Goal: Task Accomplishment & Management: Complete application form

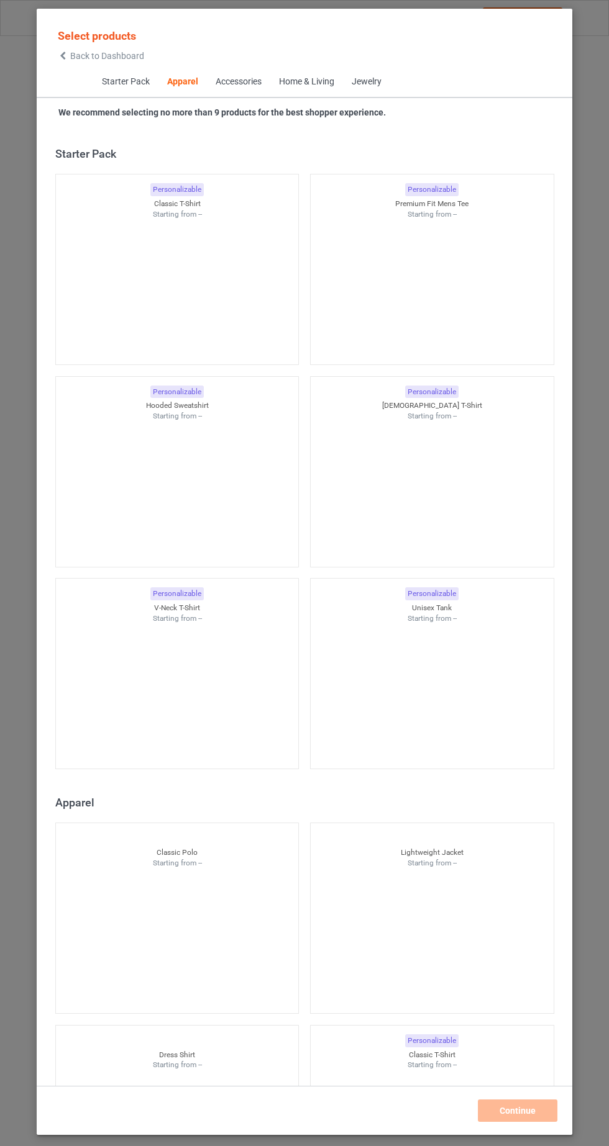
scroll to position [664, 0]
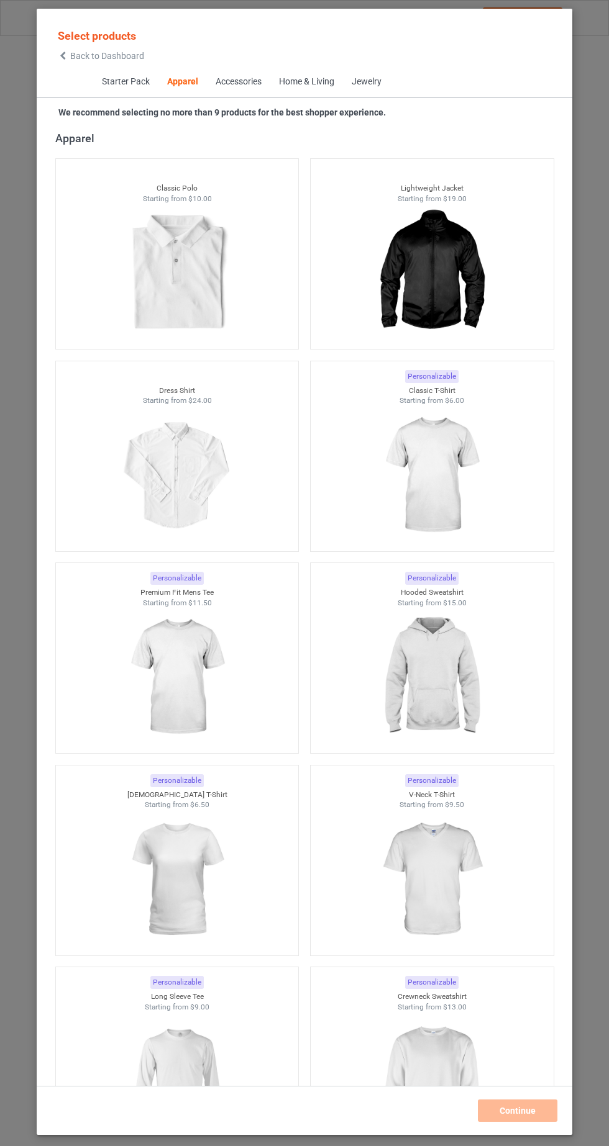
click at [463, 490] on img at bounding box center [431, 475] width 111 height 139
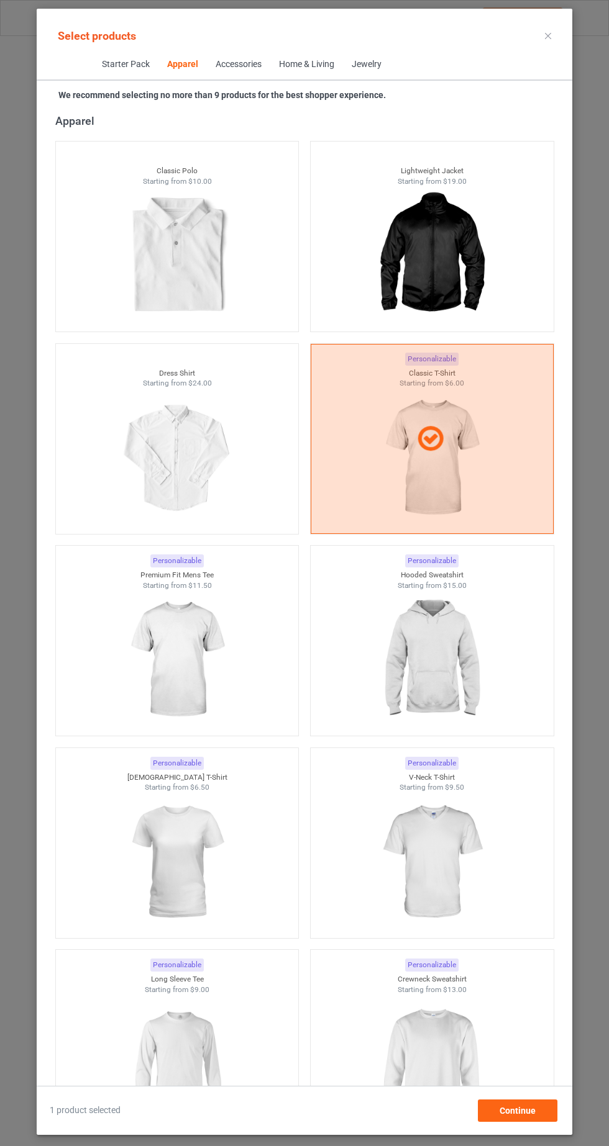
click at [189, 877] on img at bounding box center [176, 862] width 111 height 139
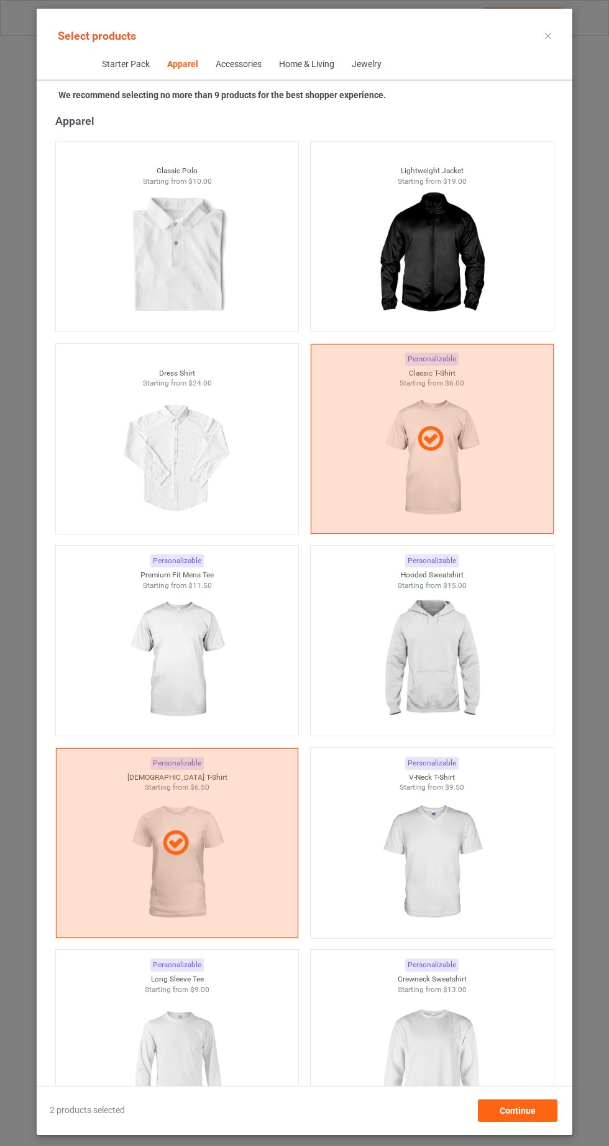
click at [466, 687] on img at bounding box center [431, 660] width 111 height 139
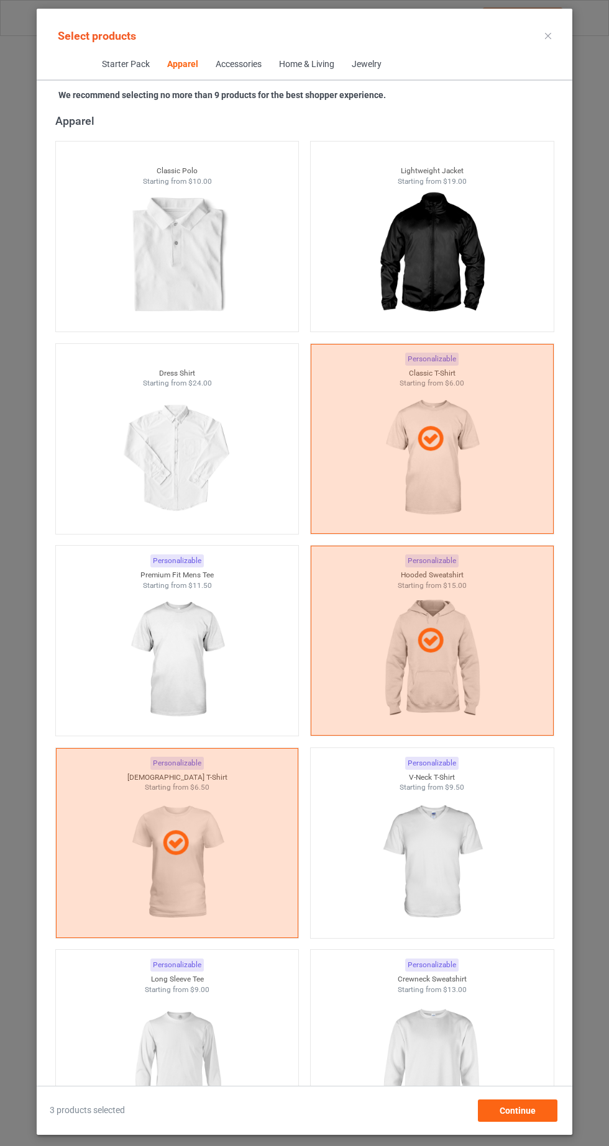
click at [453, 1064] on img at bounding box center [431, 1064] width 111 height 139
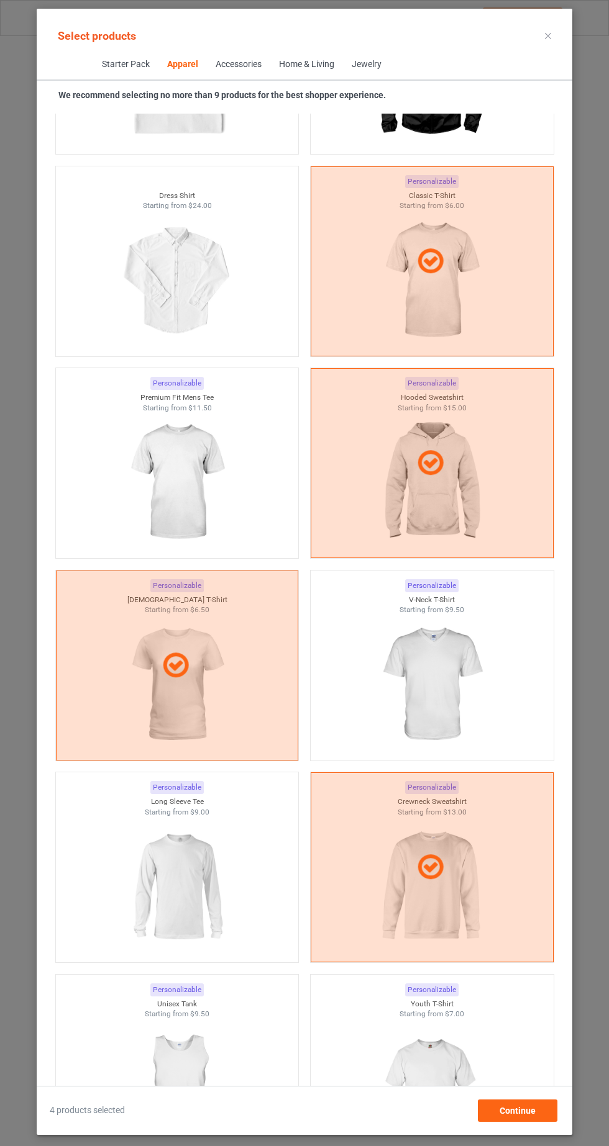
click at [155, 896] on img at bounding box center [176, 886] width 111 height 139
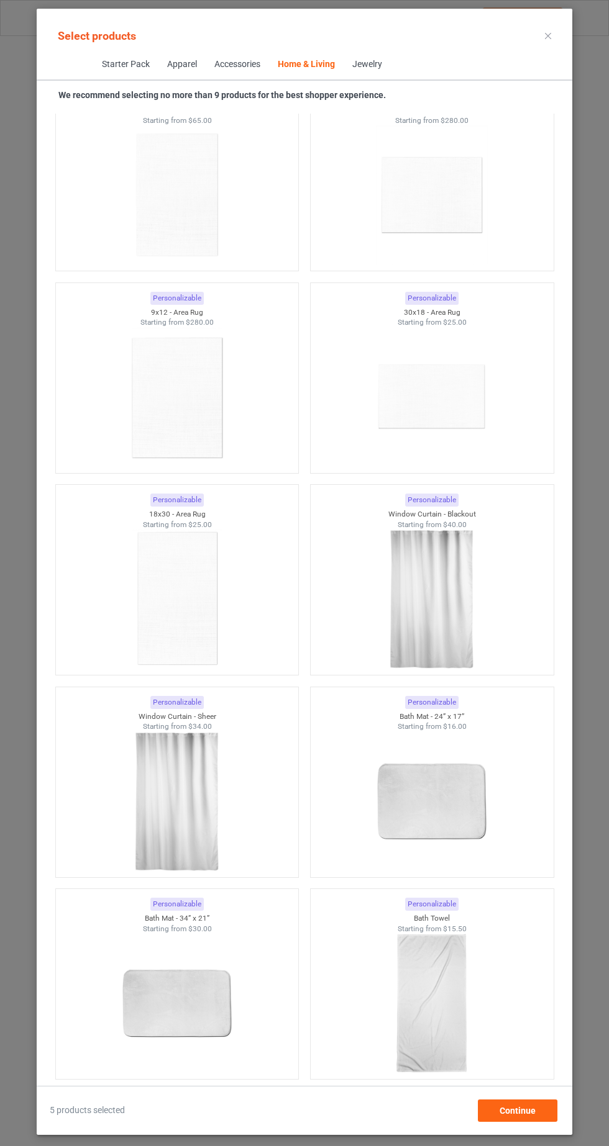
scroll to position [78, 0]
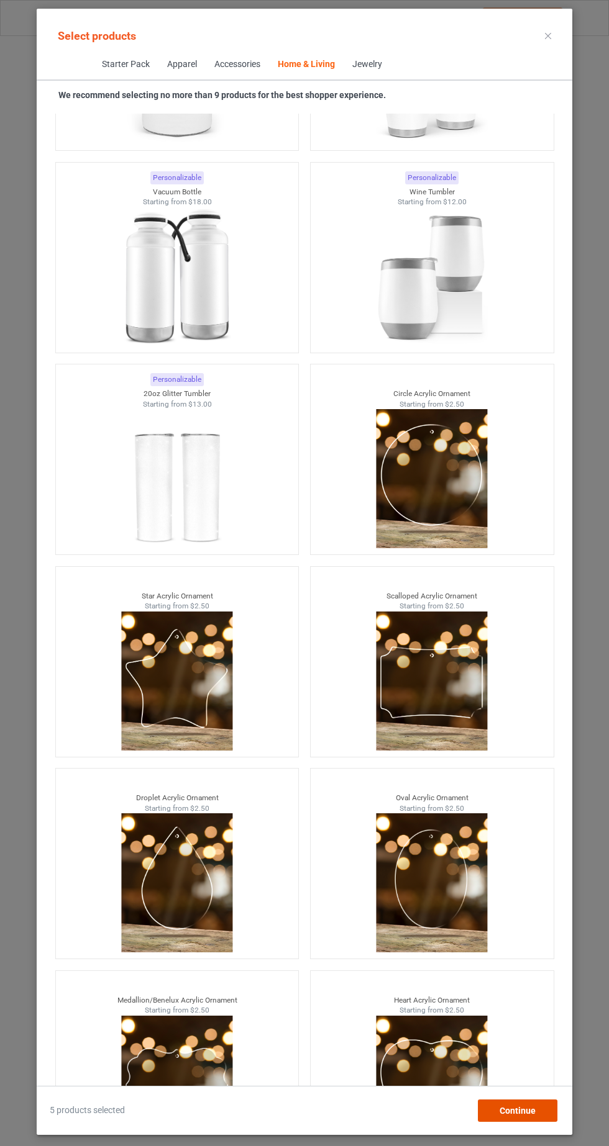
click at [553, 1116] on div "Continue" at bounding box center [517, 1111] width 79 height 22
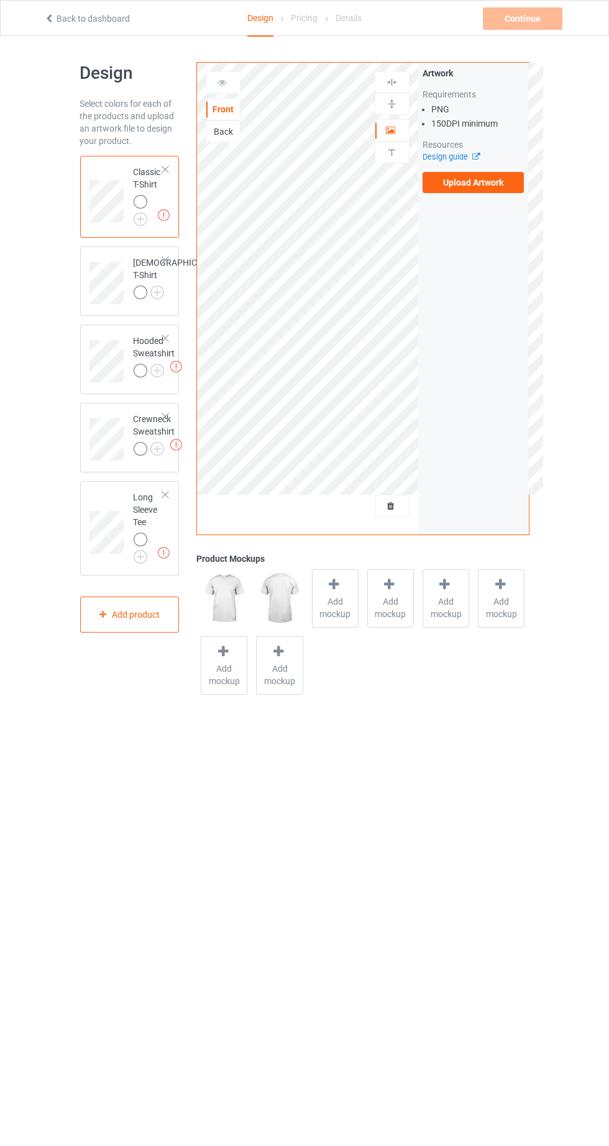
click at [0, 0] on img at bounding box center [0, 0] width 0 height 0
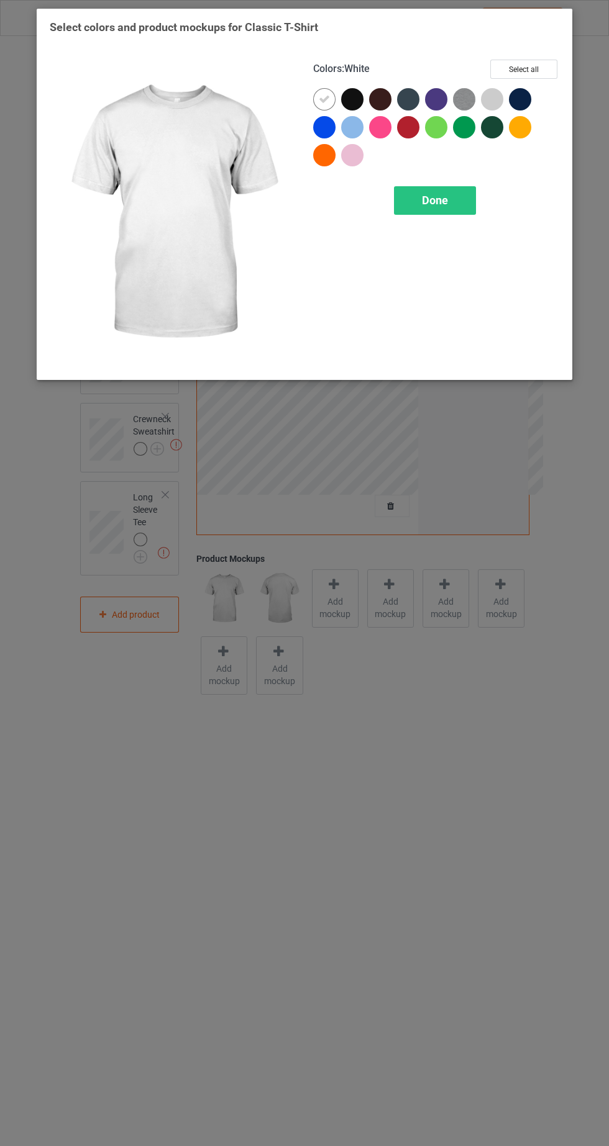
click at [355, 97] on div at bounding box center [352, 99] width 22 height 22
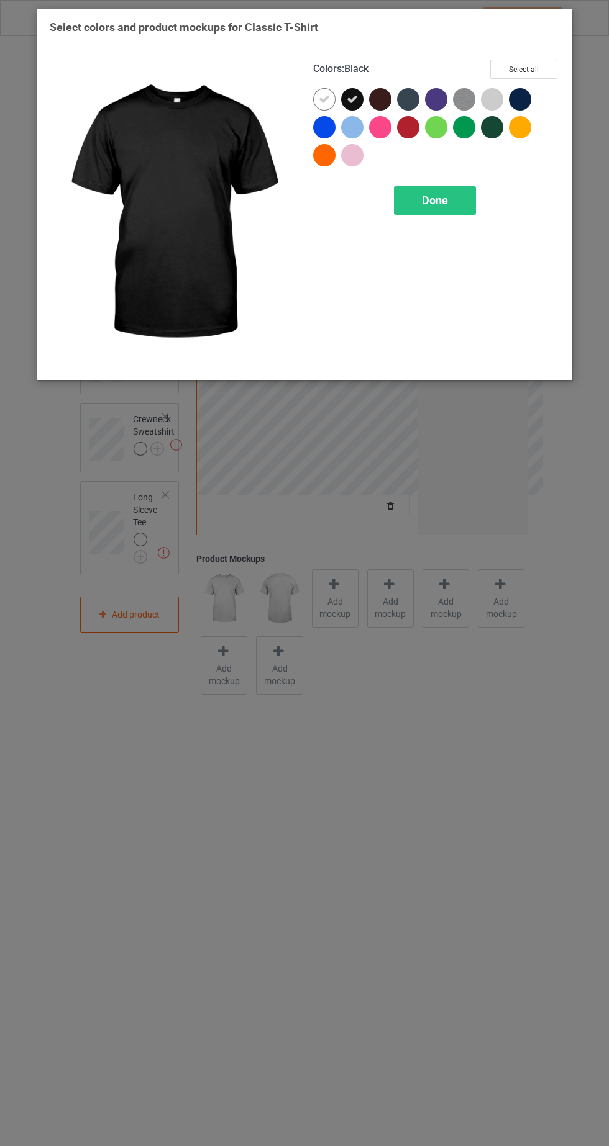
click at [324, 98] on icon at bounding box center [324, 99] width 11 height 11
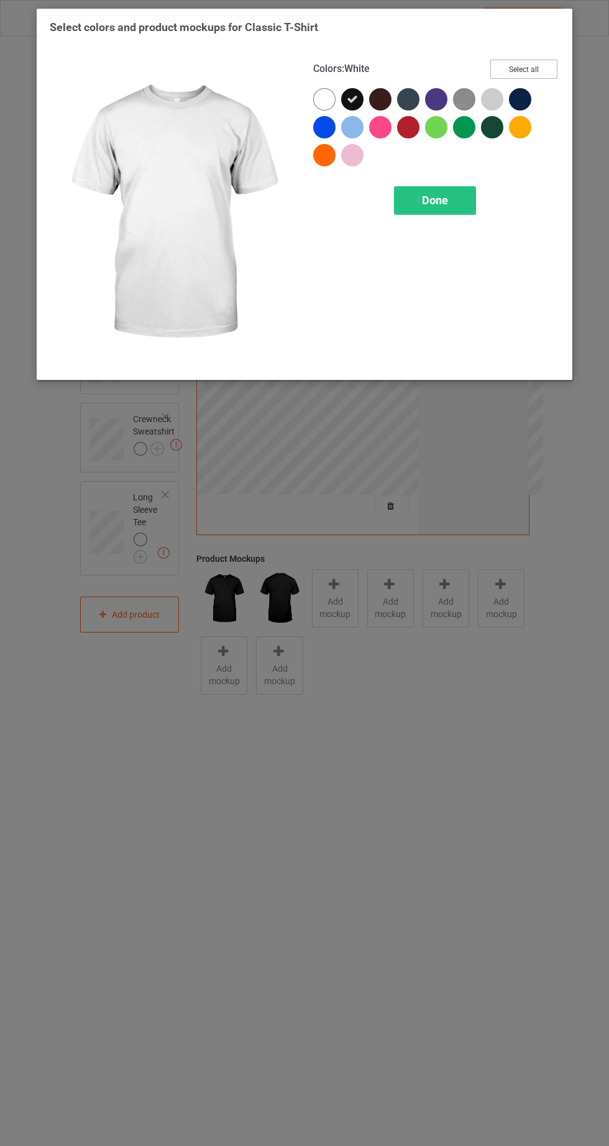
click at [540, 62] on button "Select all" at bounding box center [523, 69] width 67 height 19
click at [324, 98] on icon at bounding box center [324, 99] width 11 height 11
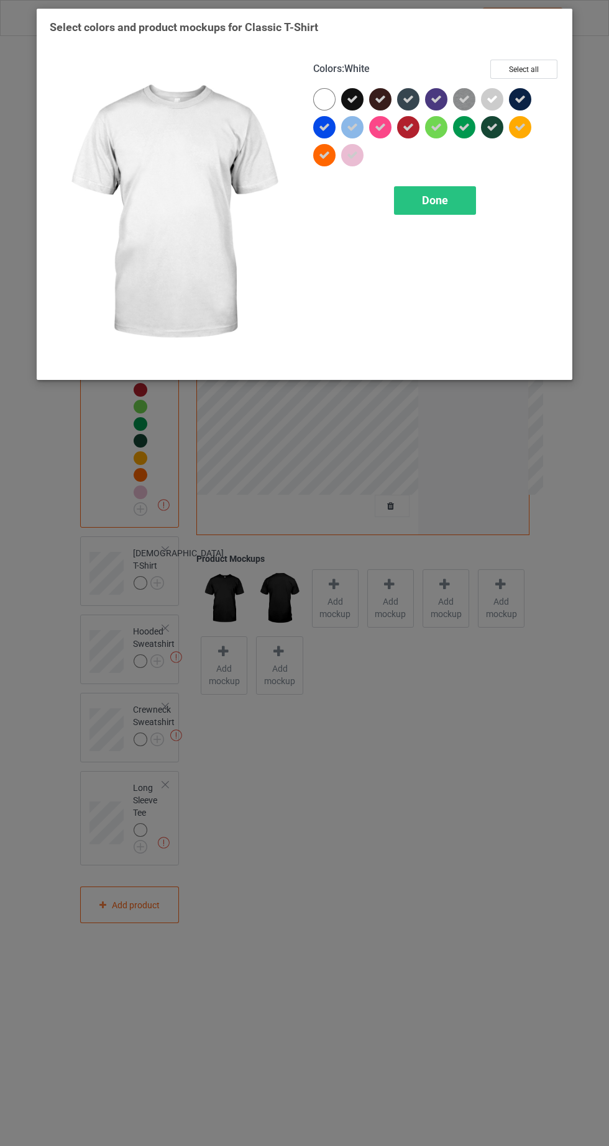
click at [407, 126] on icon at bounding box center [407, 127] width 11 height 11
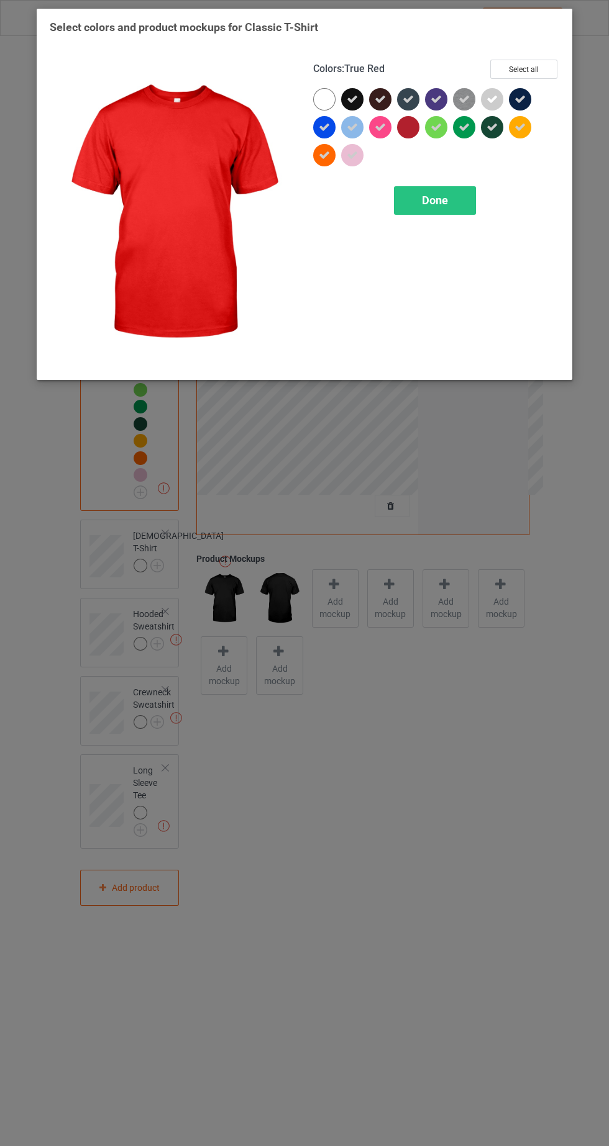
click at [410, 138] on div at bounding box center [411, 130] width 28 height 28
click at [461, 206] on div "Done" at bounding box center [435, 200] width 82 height 29
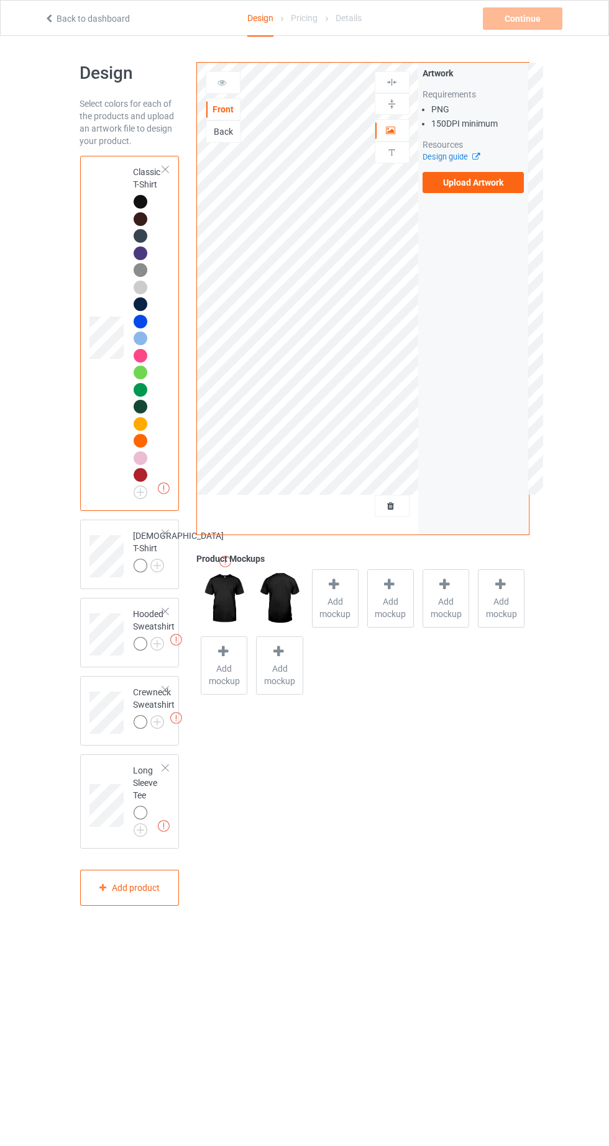
click at [482, 182] on label "Upload Artwork" at bounding box center [473, 182] width 102 height 21
click at [0, 0] on input "Upload Artwork" at bounding box center [0, 0] width 0 height 0
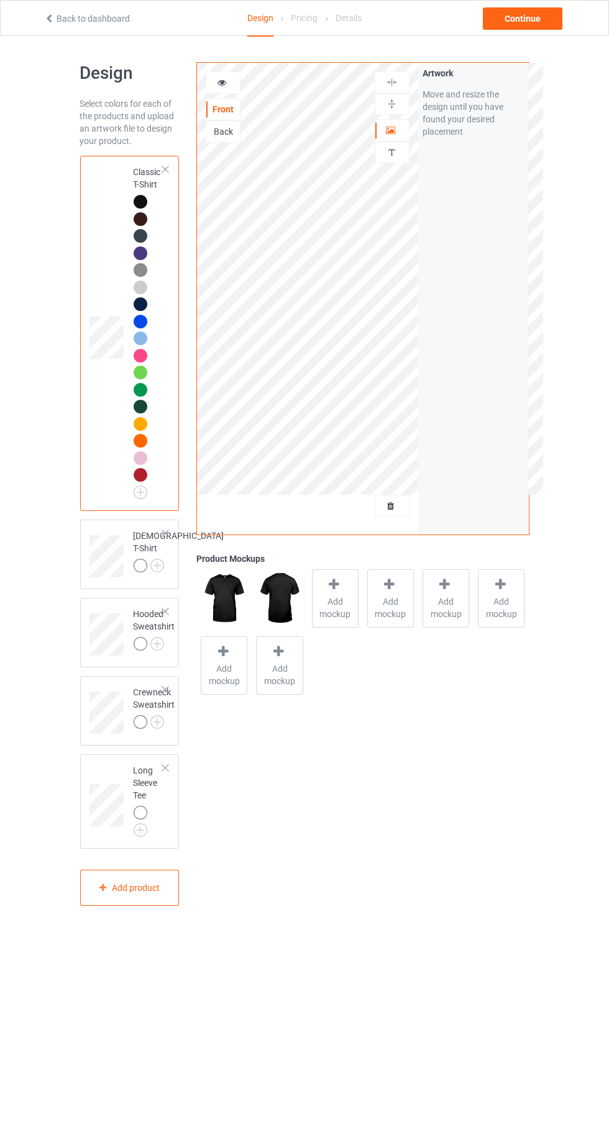
click at [214, 91] on div at bounding box center [223, 82] width 35 height 22
click at [215, 83] on div at bounding box center [223, 82] width 34 height 12
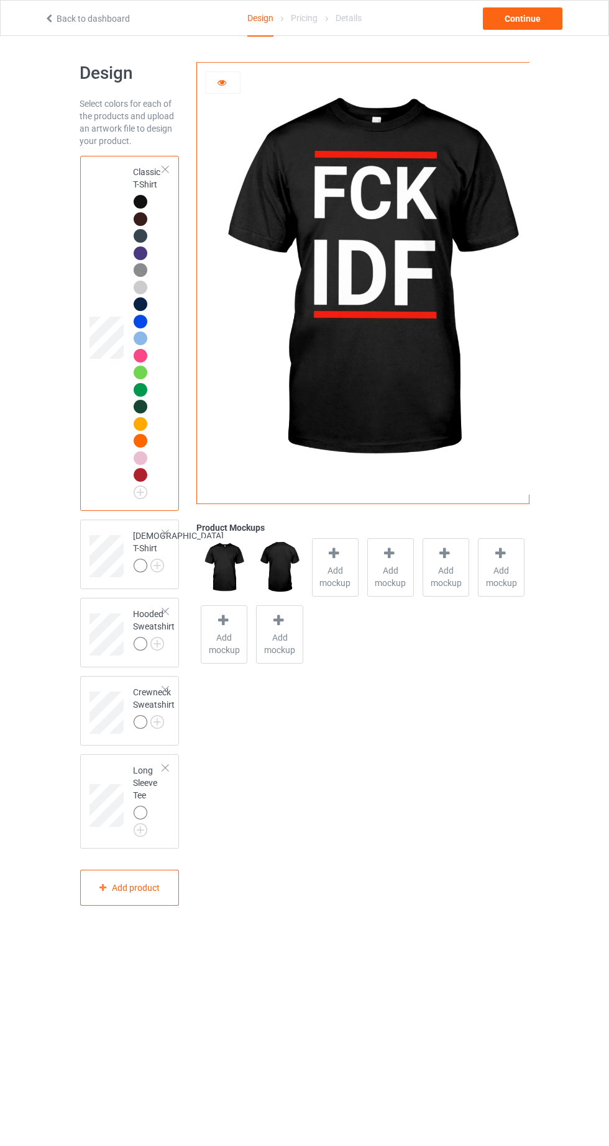
click at [222, 80] on icon at bounding box center [222, 80] width 11 height 9
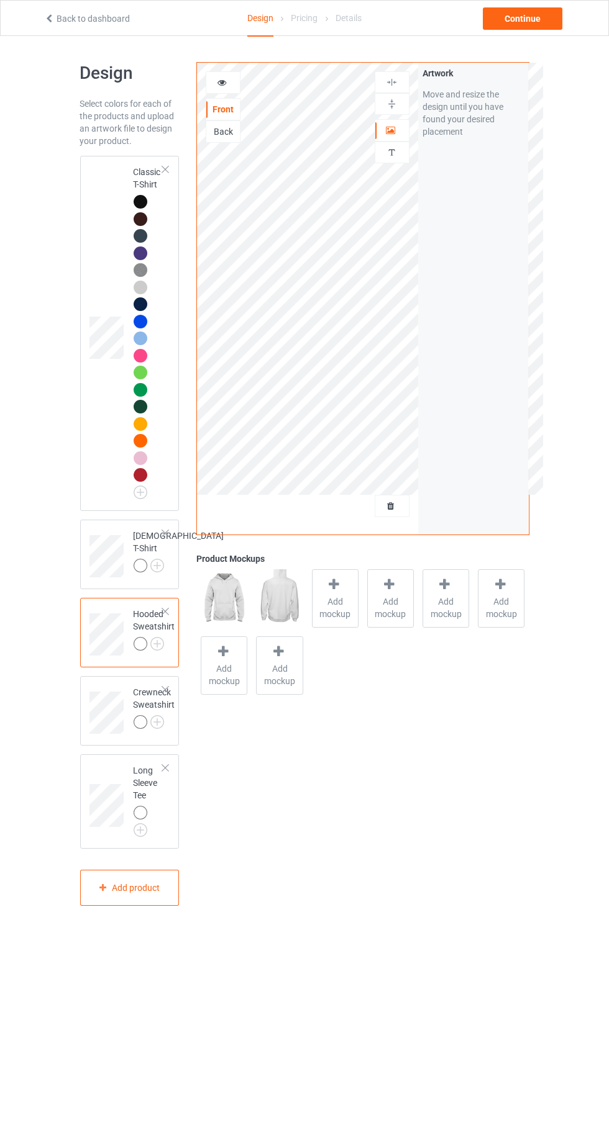
click at [0, 0] on img at bounding box center [0, 0] width 0 height 0
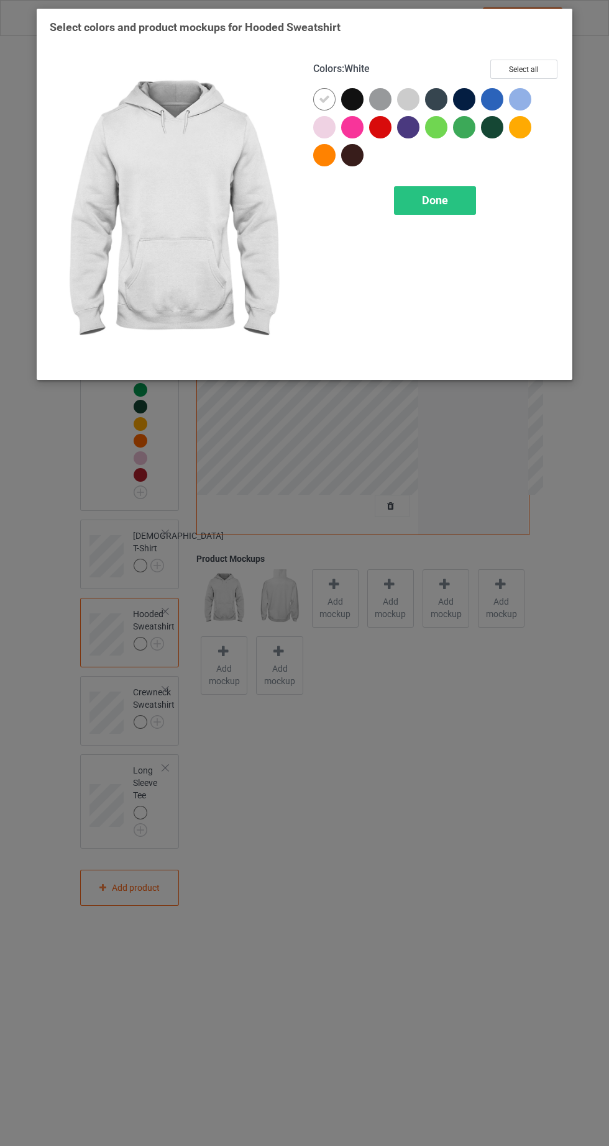
click at [348, 99] on div at bounding box center [352, 99] width 22 height 22
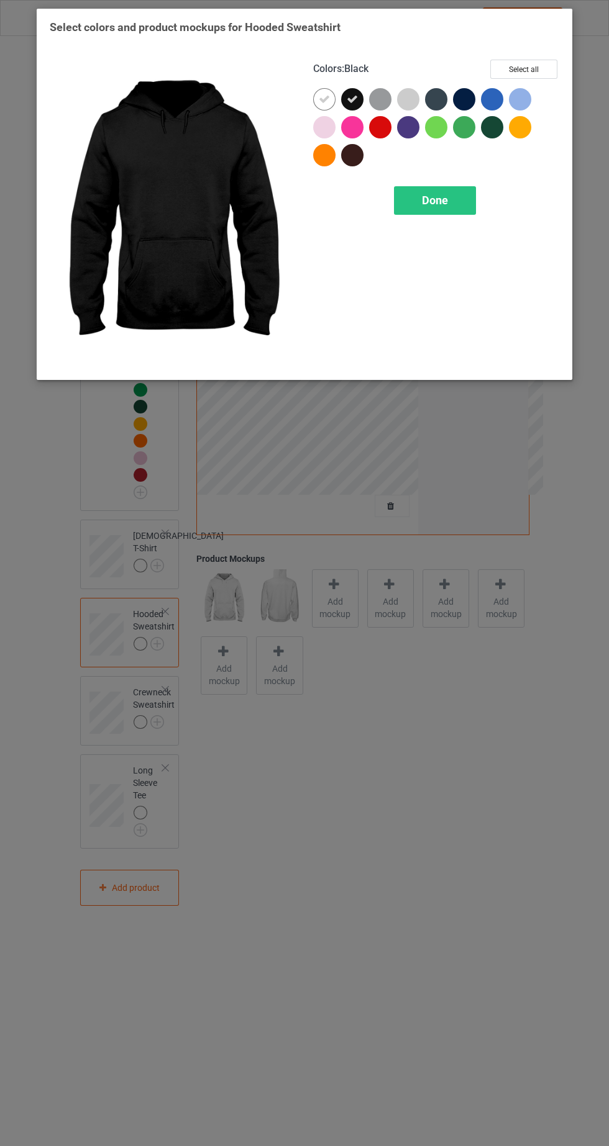
click at [322, 98] on icon at bounding box center [324, 99] width 11 height 11
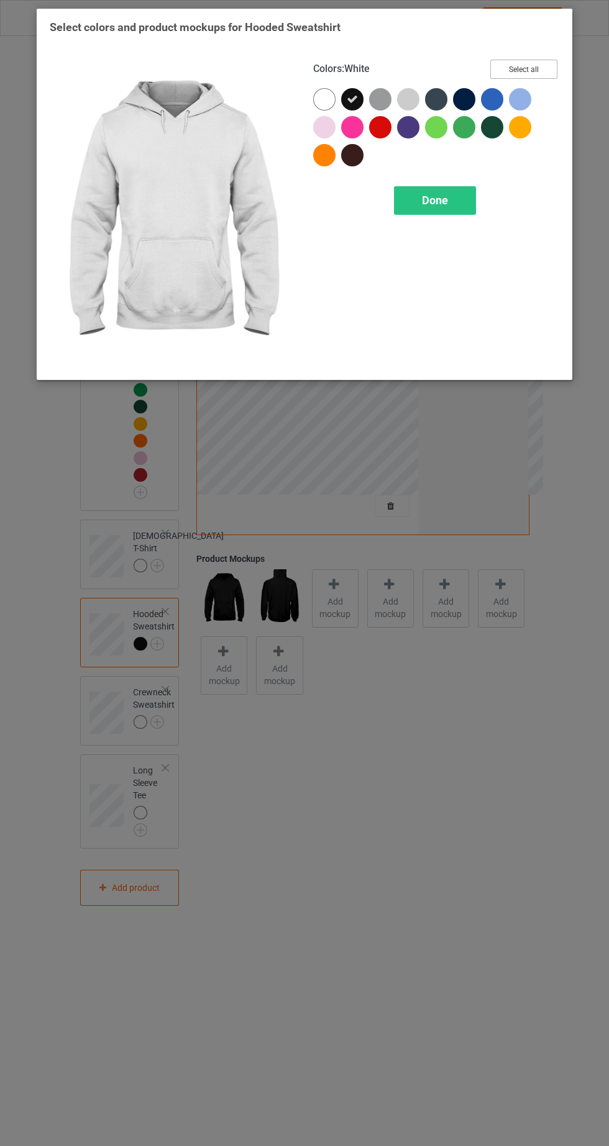
click at [534, 76] on button "Select all" at bounding box center [523, 69] width 67 height 19
click at [324, 98] on icon at bounding box center [324, 99] width 11 height 11
click at [456, 204] on div "Done" at bounding box center [435, 200] width 82 height 29
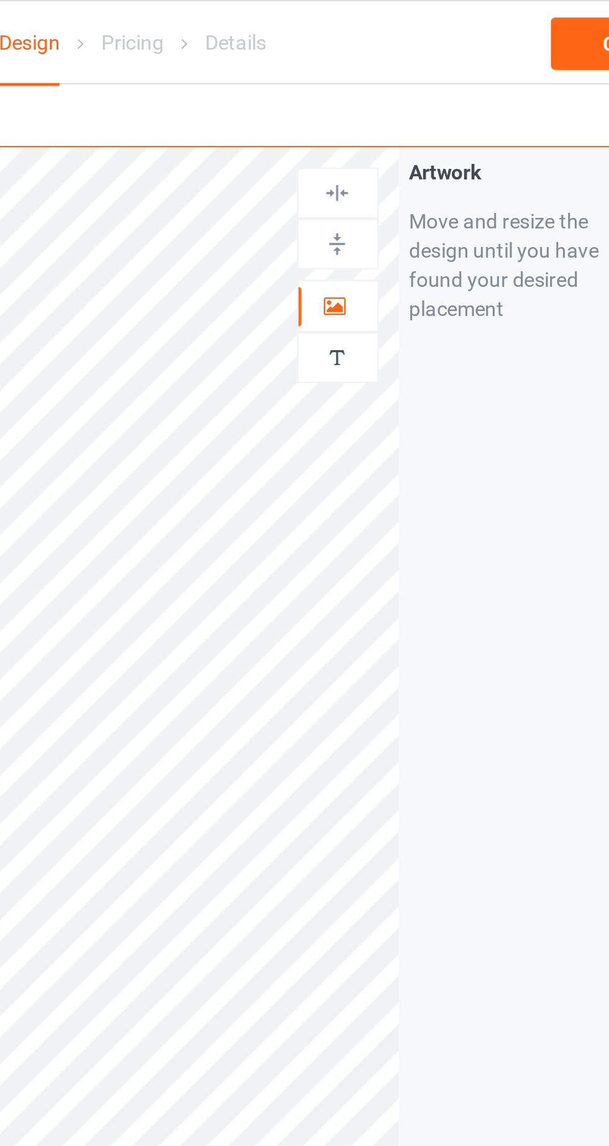
click at [399, 130] on div at bounding box center [392, 130] width 34 height 12
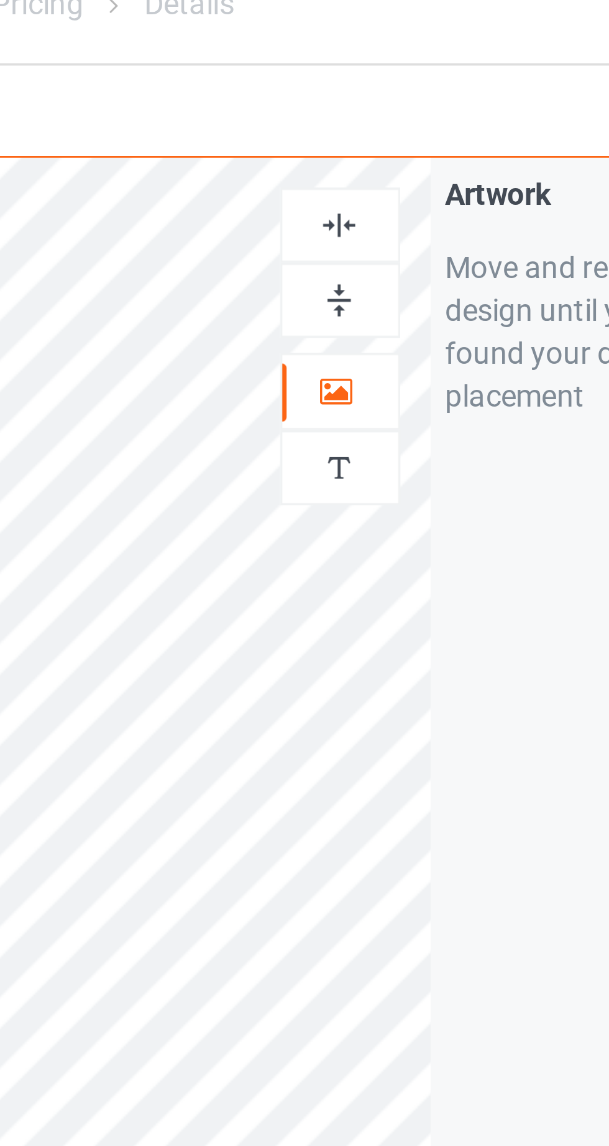
click at [396, 86] on img at bounding box center [392, 82] width 12 height 12
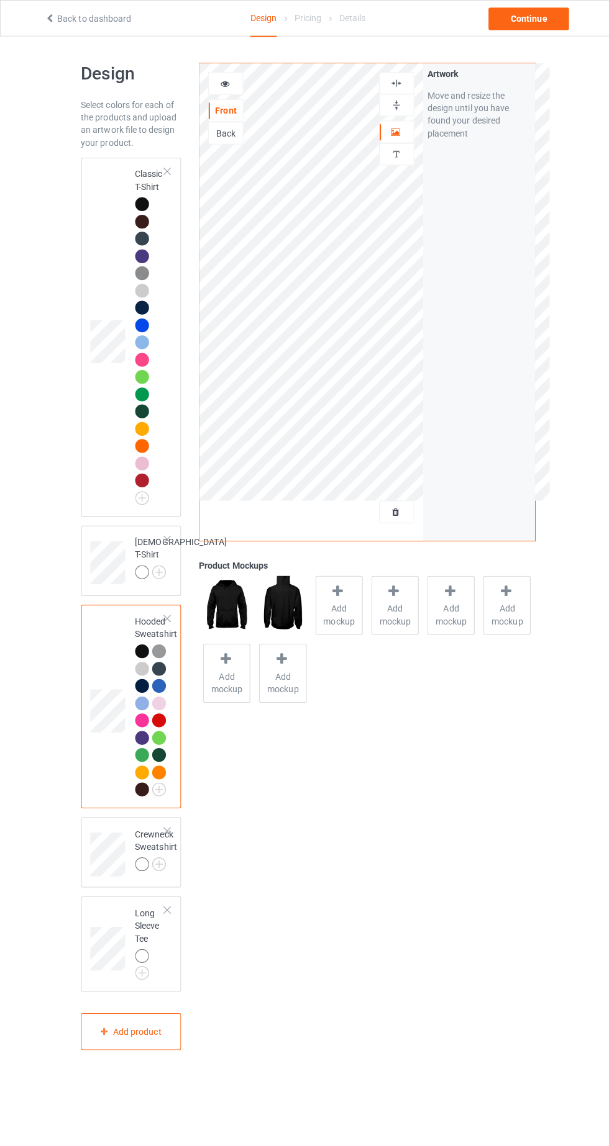
click at [140, 180] on div "Classic T-Shirt" at bounding box center [149, 330] width 30 height 329
click at [228, 84] on div at bounding box center [223, 82] width 34 height 12
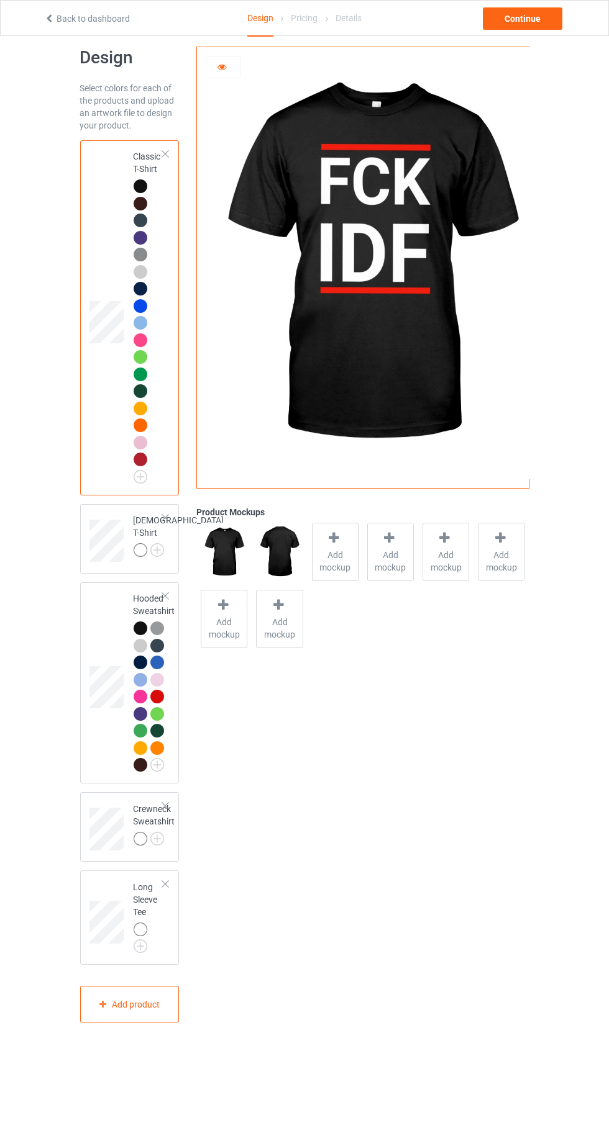
scroll to position [17, 0]
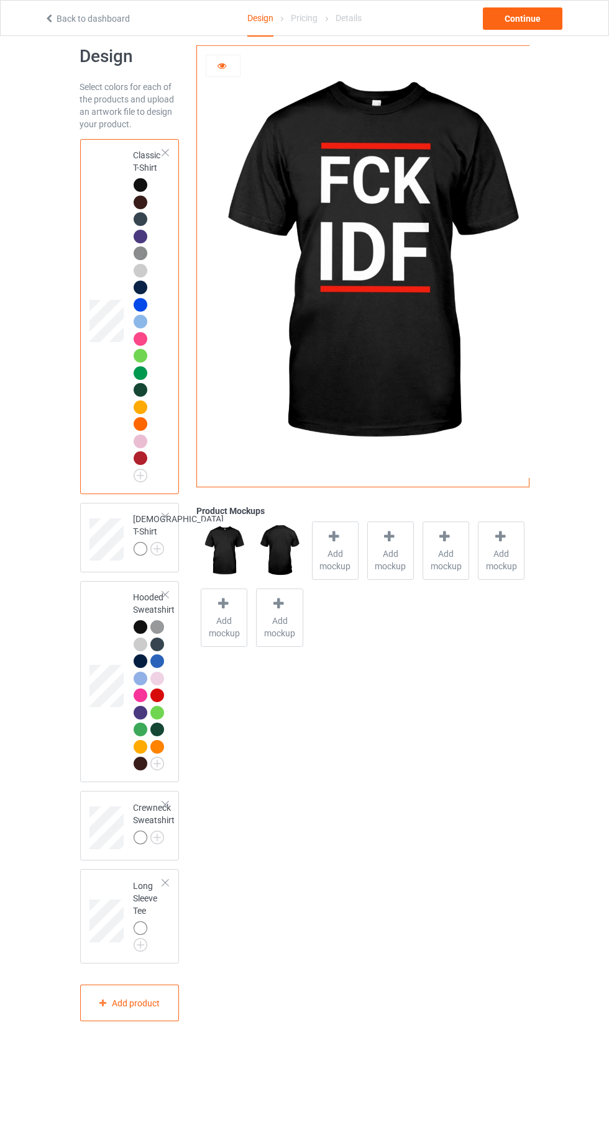
click at [0, 0] on img at bounding box center [0, 0] width 0 height 0
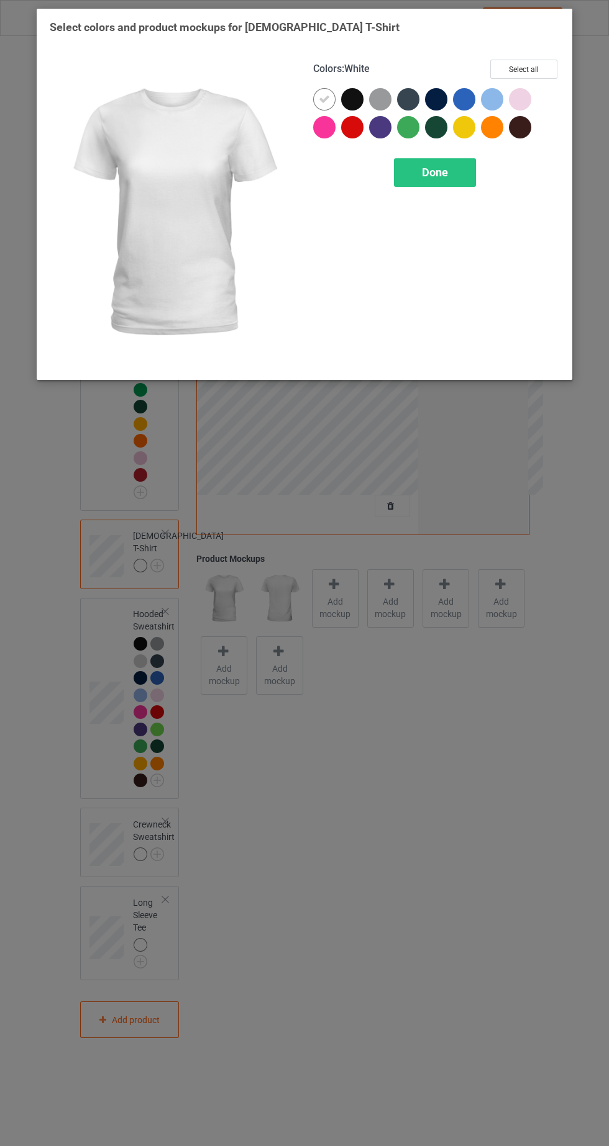
click at [360, 104] on div at bounding box center [352, 99] width 22 height 22
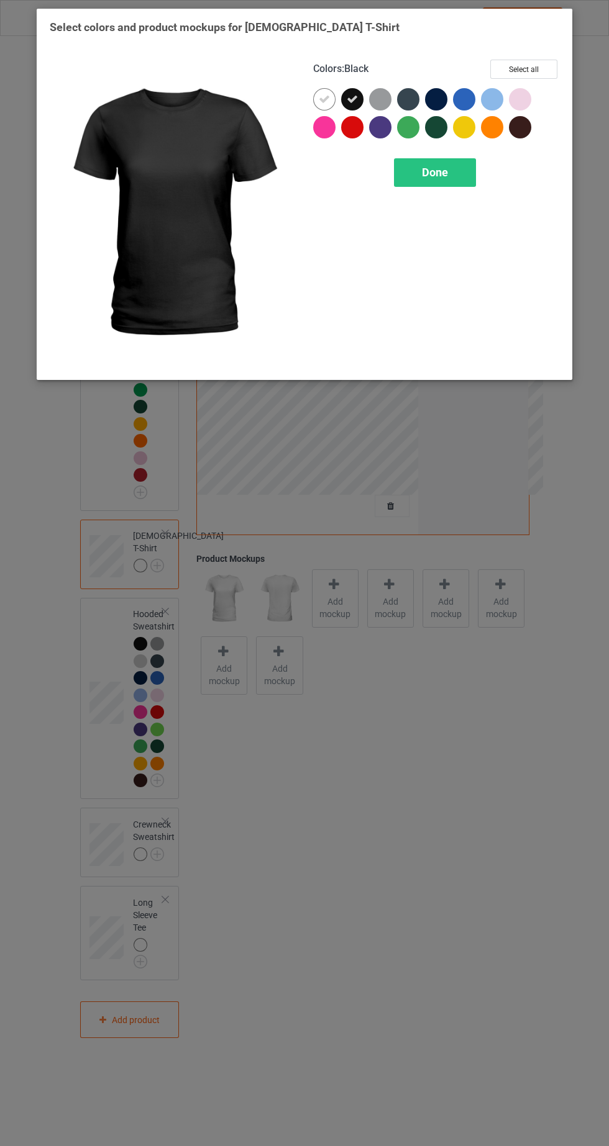
click at [326, 101] on icon at bounding box center [324, 99] width 11 height 11
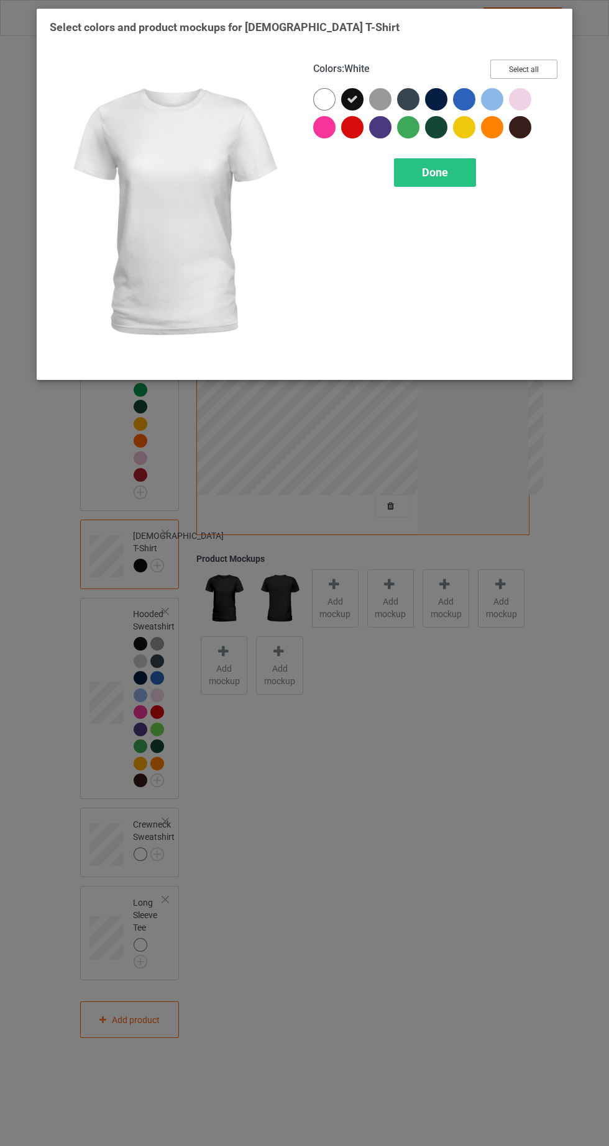
click at [525, 69] on button "Select all" at bounding box center [523, 69] width 67 height 19
click at [319, 96] on icon at bounding box center [324, 99] width 11 height 11
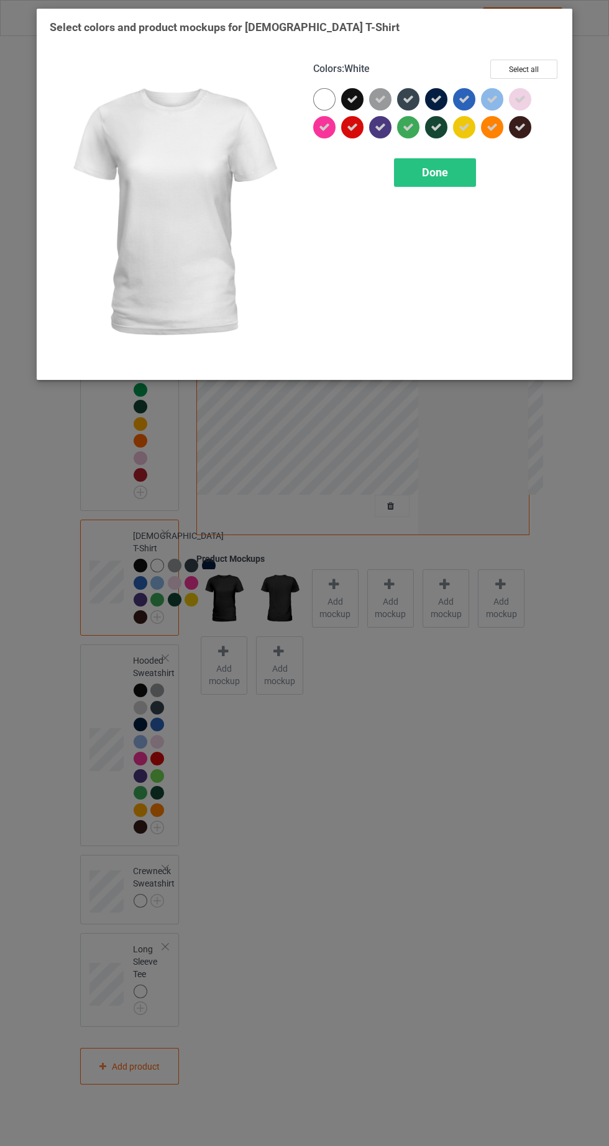
click at [435, 171] on span "Done" at bounding box center [435, 172] width 26 height 13
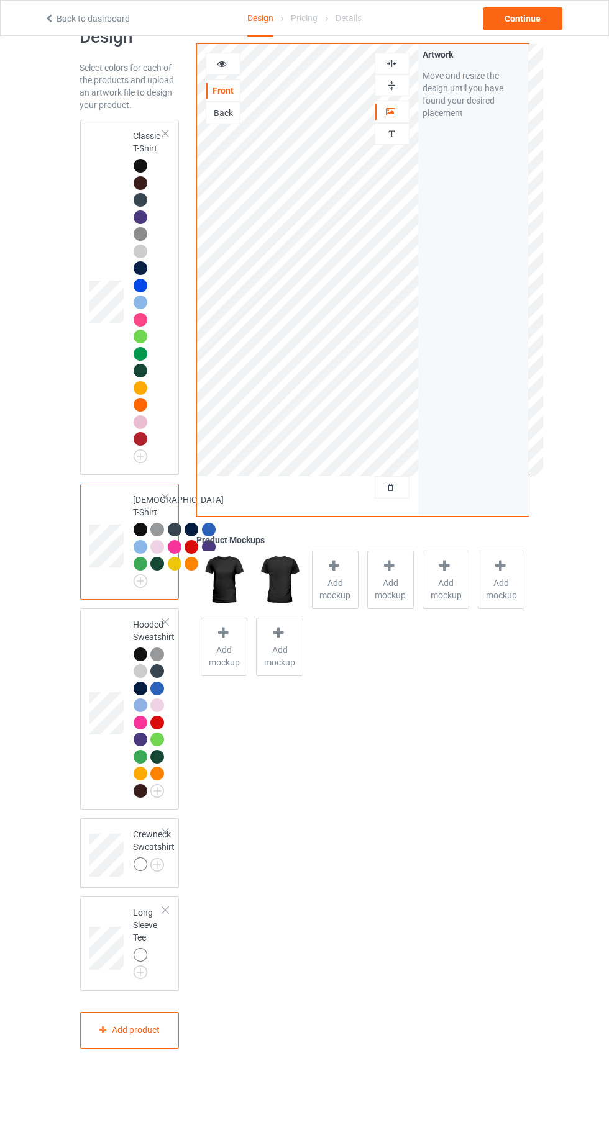
scroll to position [82, 0]
click at [0, 0] on img at bounding box center [0, 0] width 0 height 0
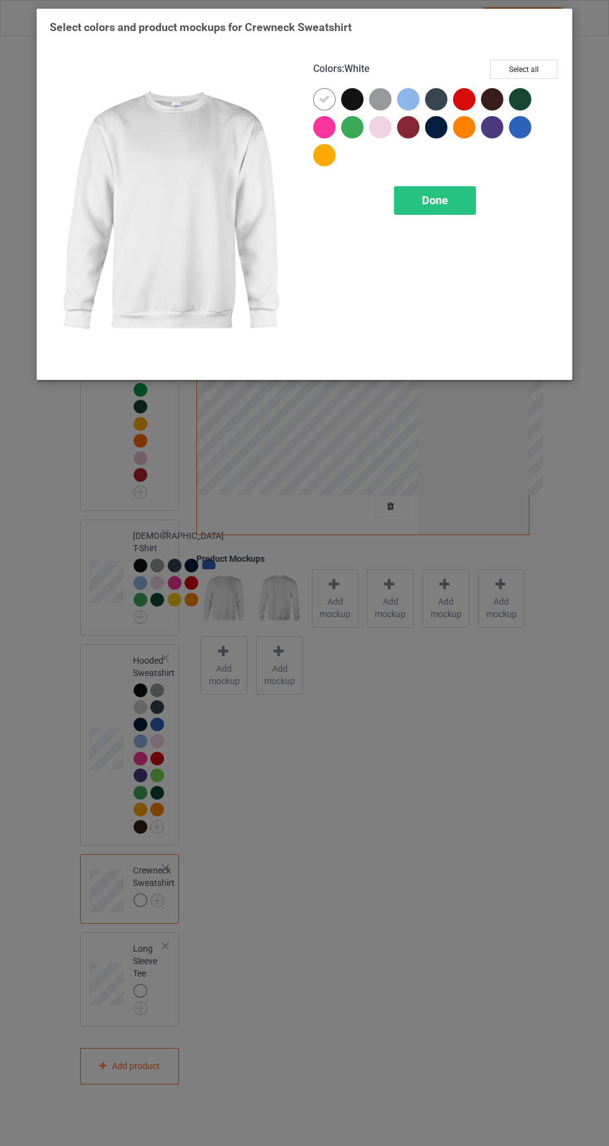
click at [352, 101] on div at bounding box center [352, 99] width 22 height 22
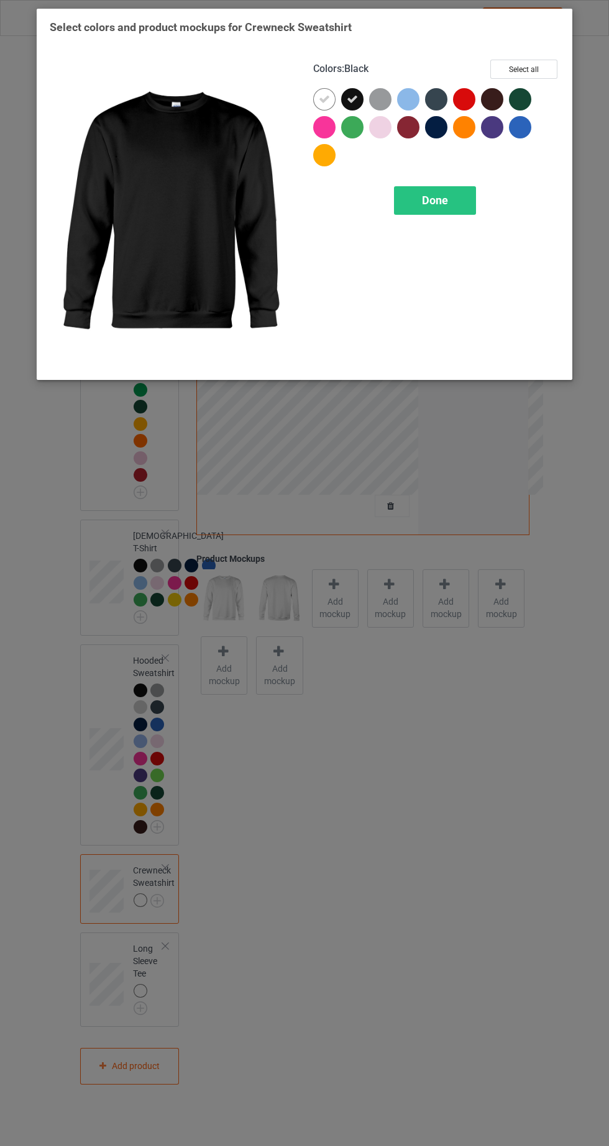
click at [320, 94] on icon at bounding box center [324, 99] width 11 height 11
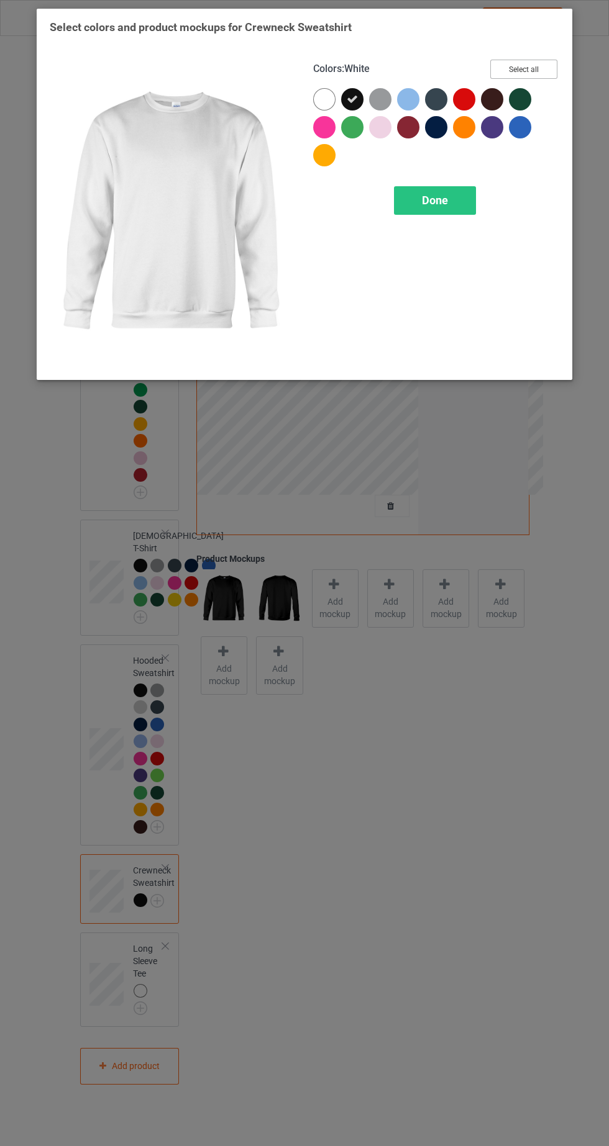
click at [528, 66] on button "Select all" at bounding box center [523, 69] width 67 height 19
click at [320, 101] on icon at bounding box center [324, 99] width 11 height 11
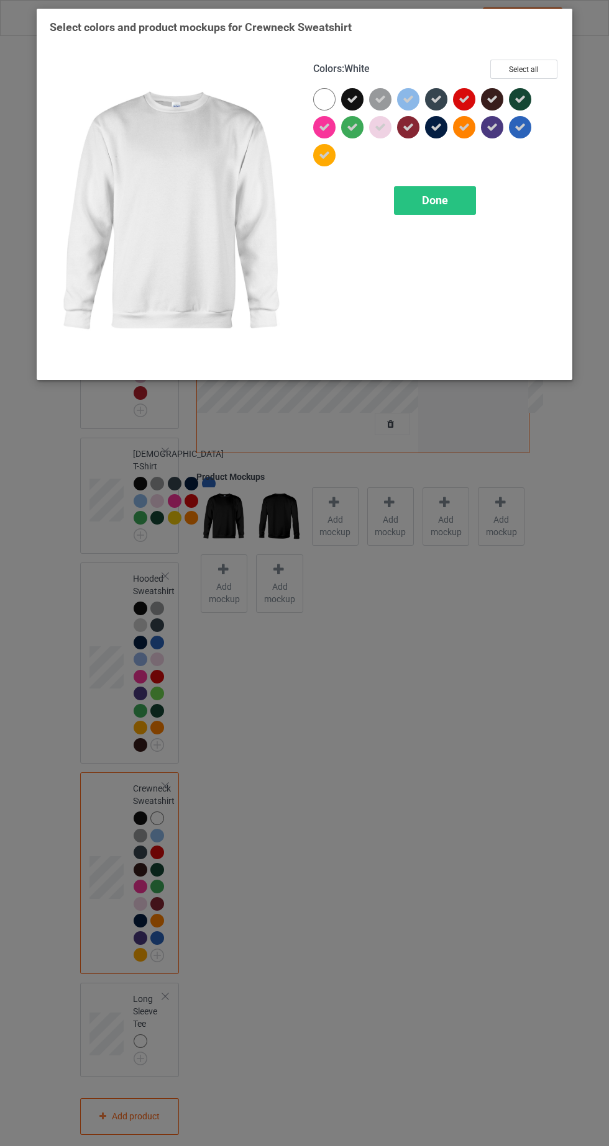
click at [445, 207] on div "Done" at bounding box center [435, 200] width 82 height 29
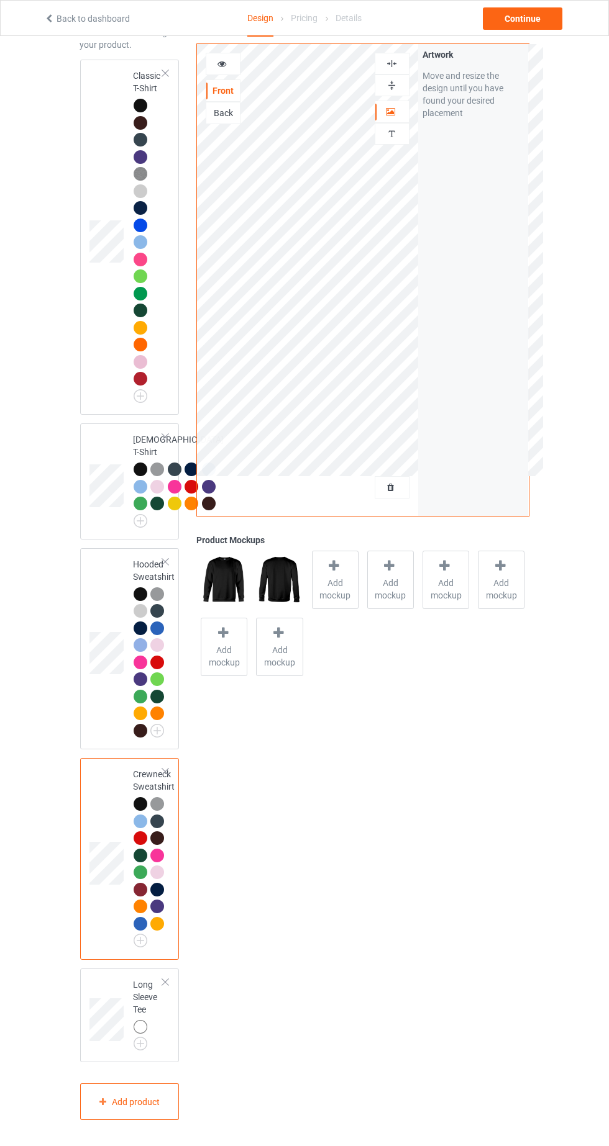
scroll to position [220, 0]
click at [0, 0] on img at bounding box center [0, 0] width 0 height 0
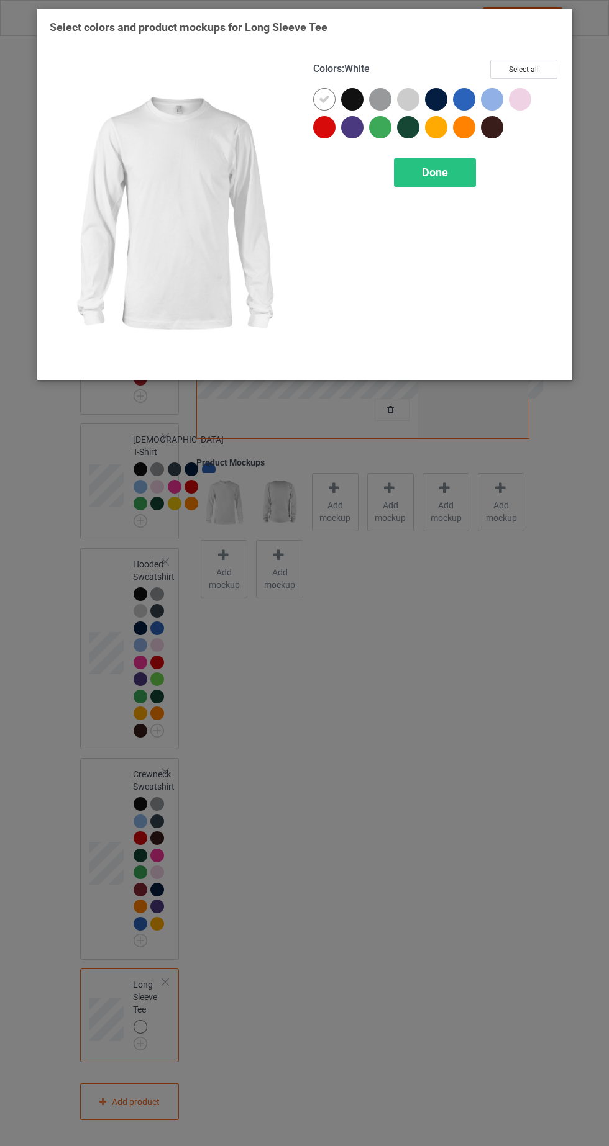
click at [351, 106] on div at bounding box center [352, 99] width 22 height 22
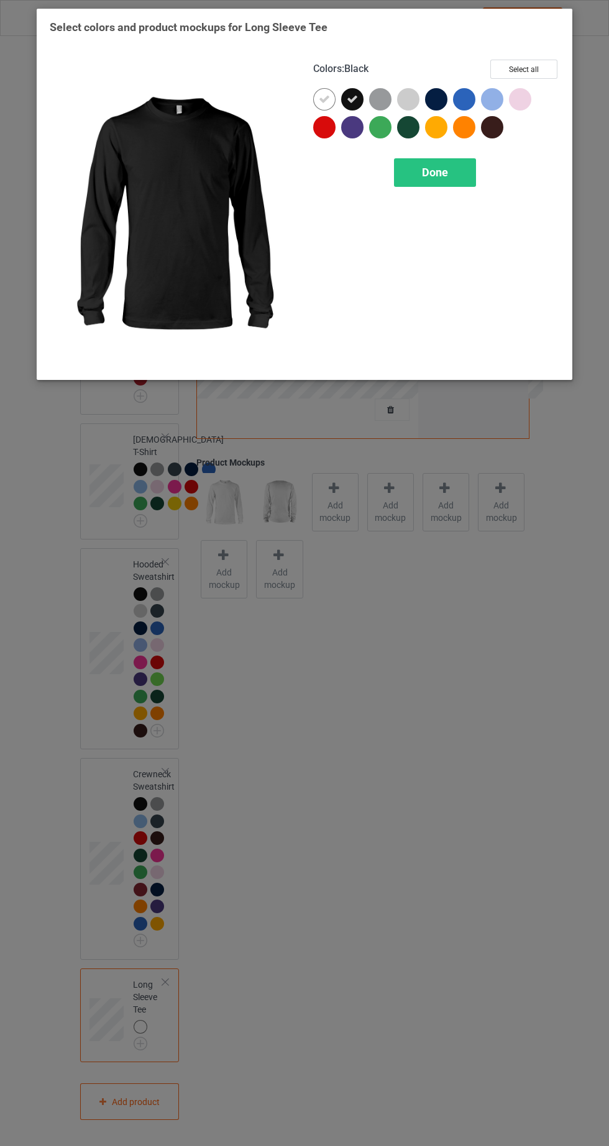
click at [324, 98] on icon at bounding box center [324, 99] width 11 height 11
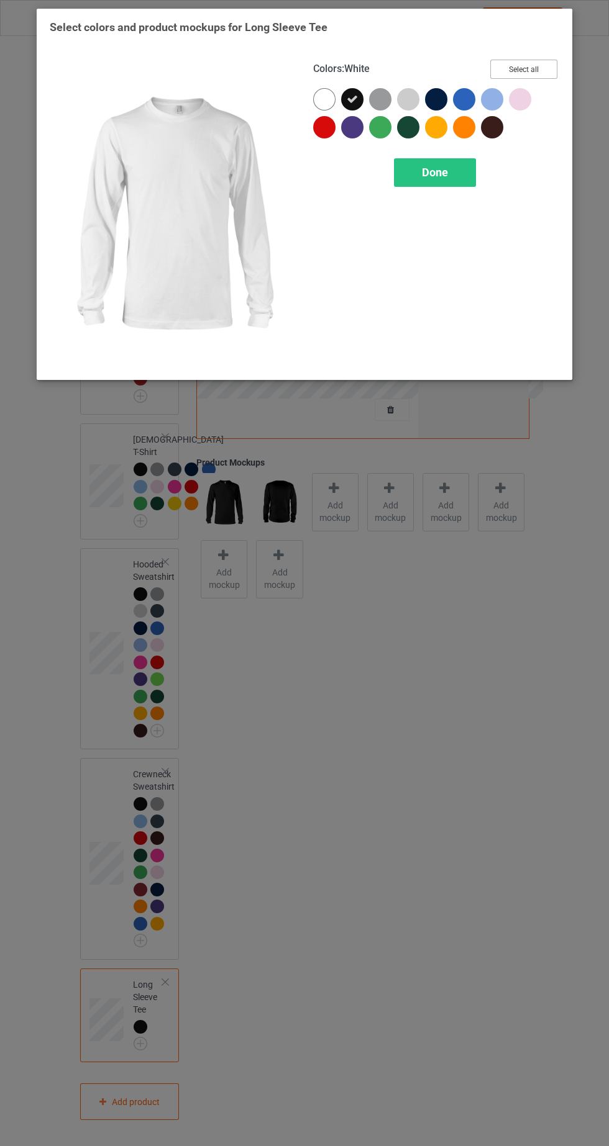
click at [541, 73] on button "Select all" at bounding box center [523, 69] width 67 height 19
click at [319, 97] on icon at bounding box center [324, 99] width 11 height 11
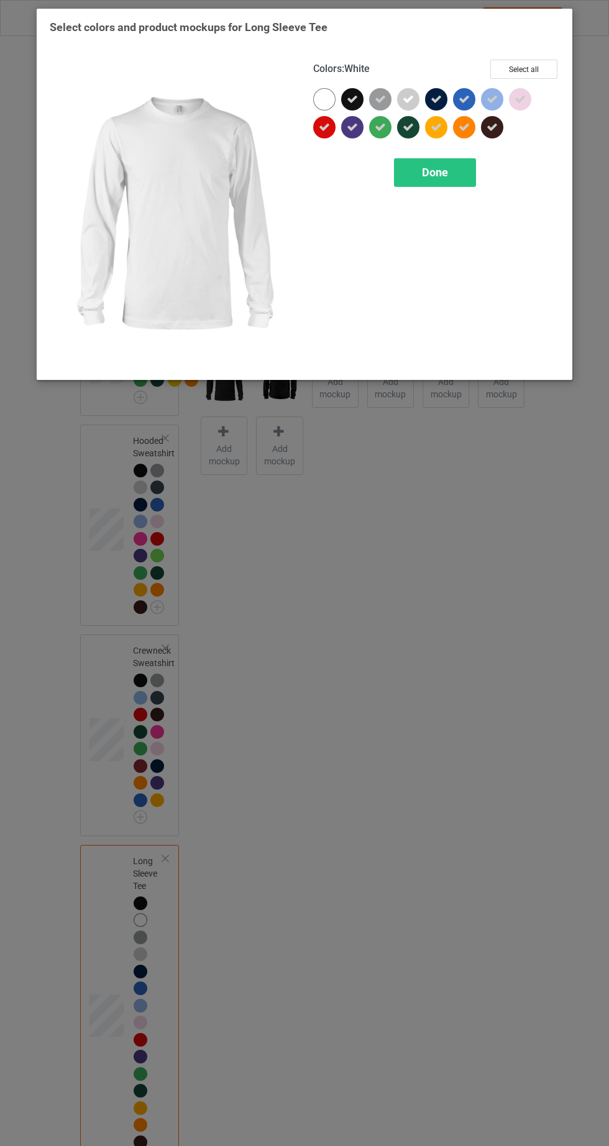
click at [453, 178] on div "Done" at bounding box center [435, 172] width 82 height 29
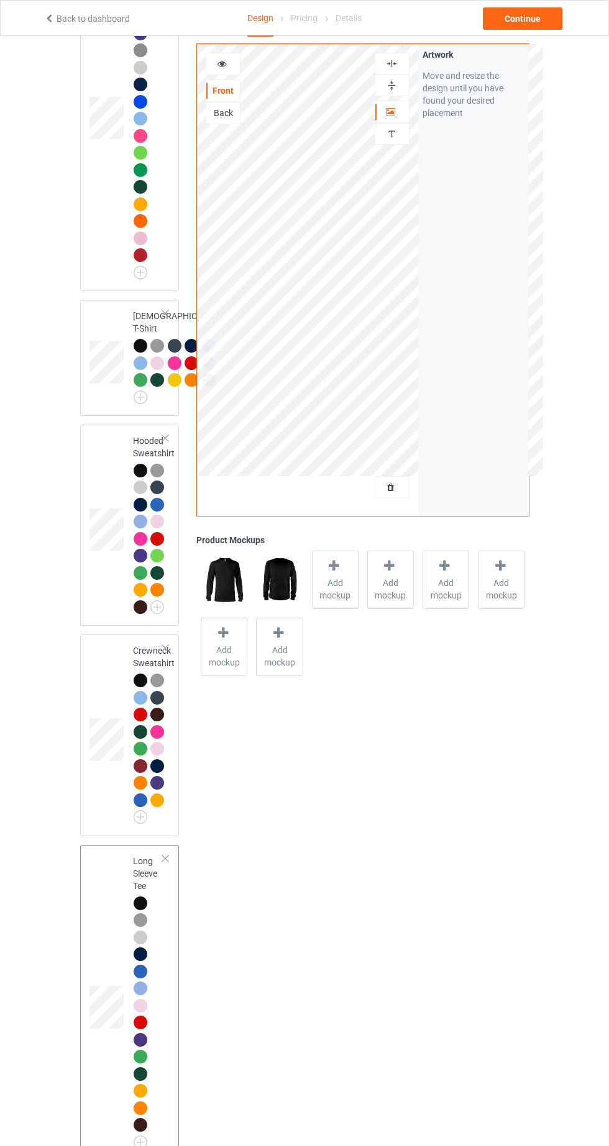
click at [222, 66] on icon at bounding box center [222, 62] width 11 height 9
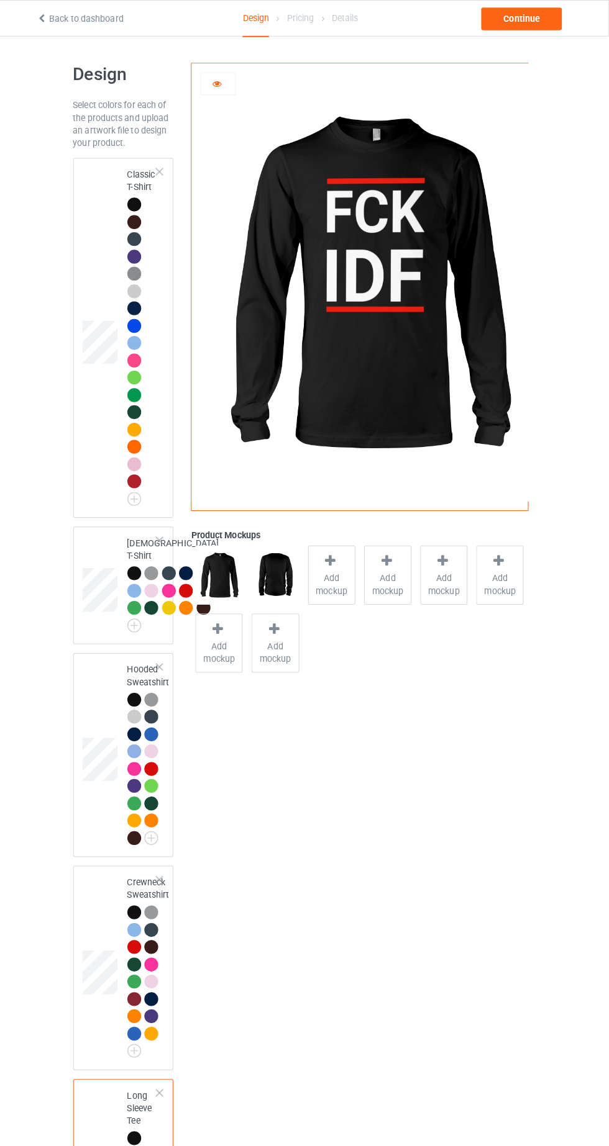
click at [134, 169] on div "Classic T-Shirt" at bounding box center [149, 330] width 30 height 329
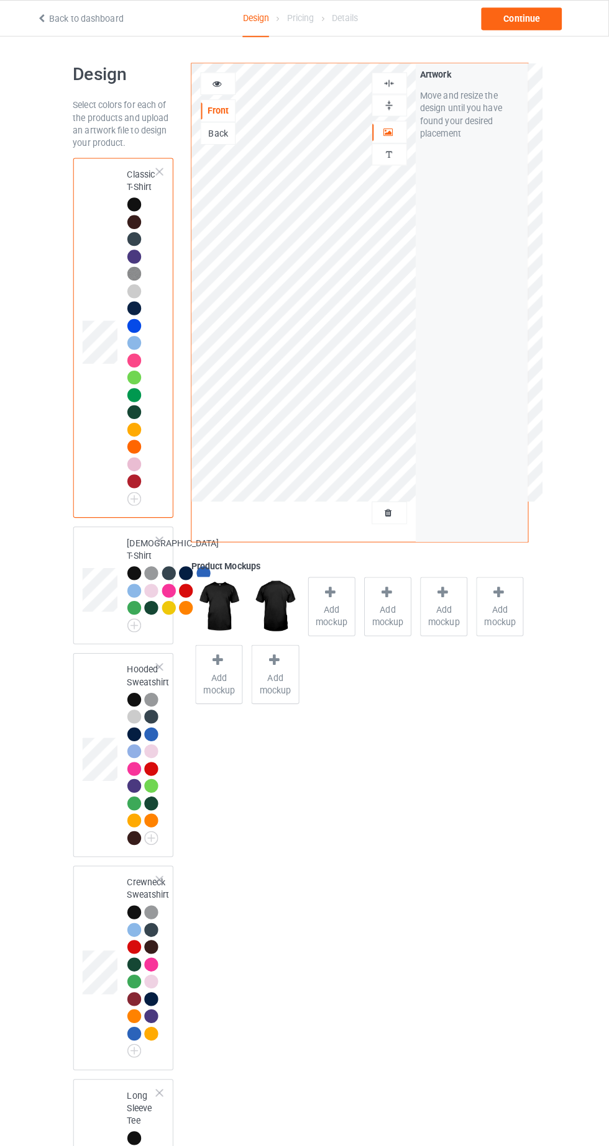
click at [351, 610] on span "Add mockup" at bounding box center [334, 607] width 45 height 25
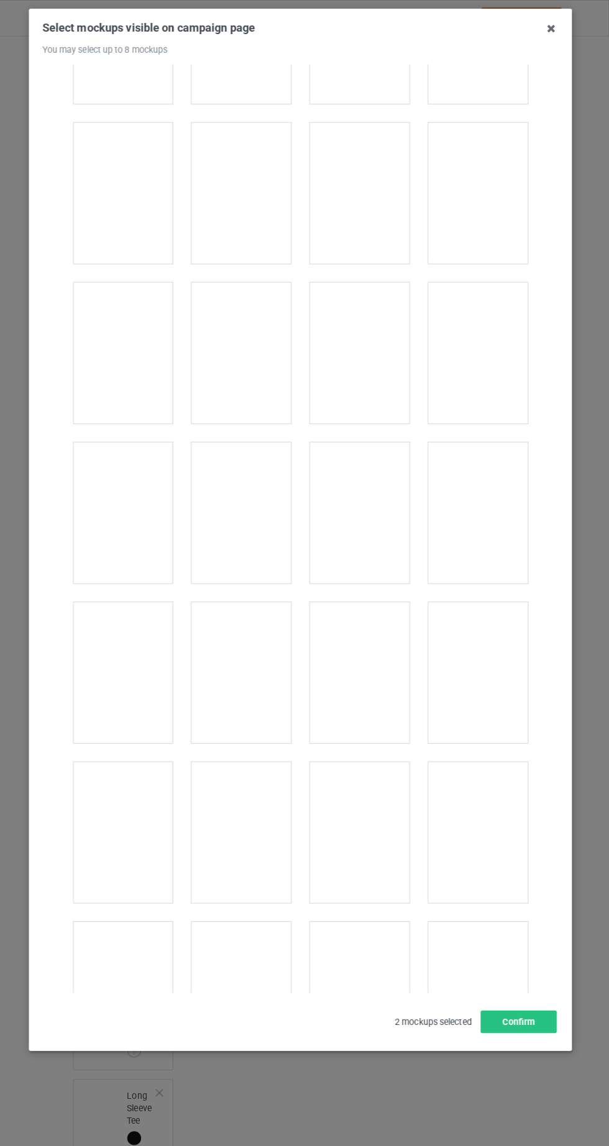
scroll to position [580, 0]
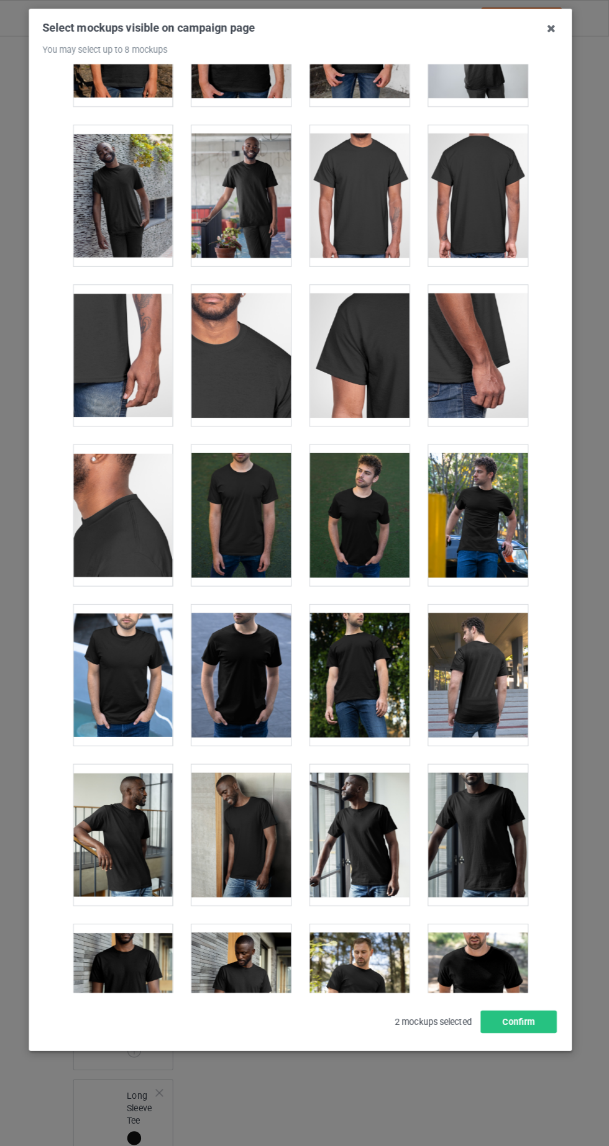
click at [510, 570] on div at bounding box center [479, 508] width 98 height 139
click at [409, 540] on div at bounding box center [363, 508] width 98 height 139
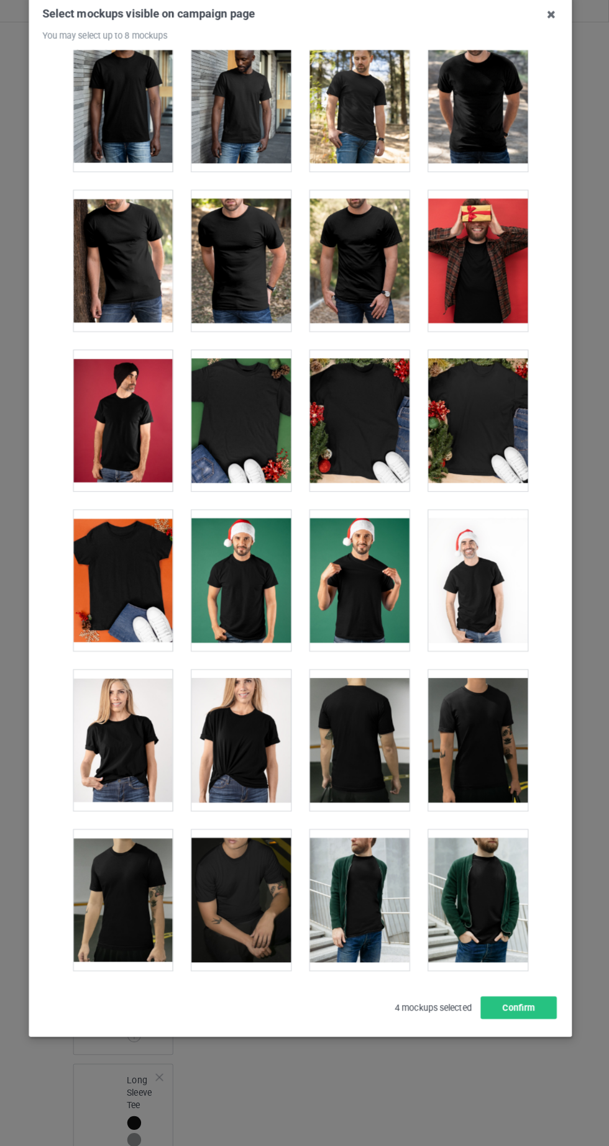
scroll to position [1452, 0]
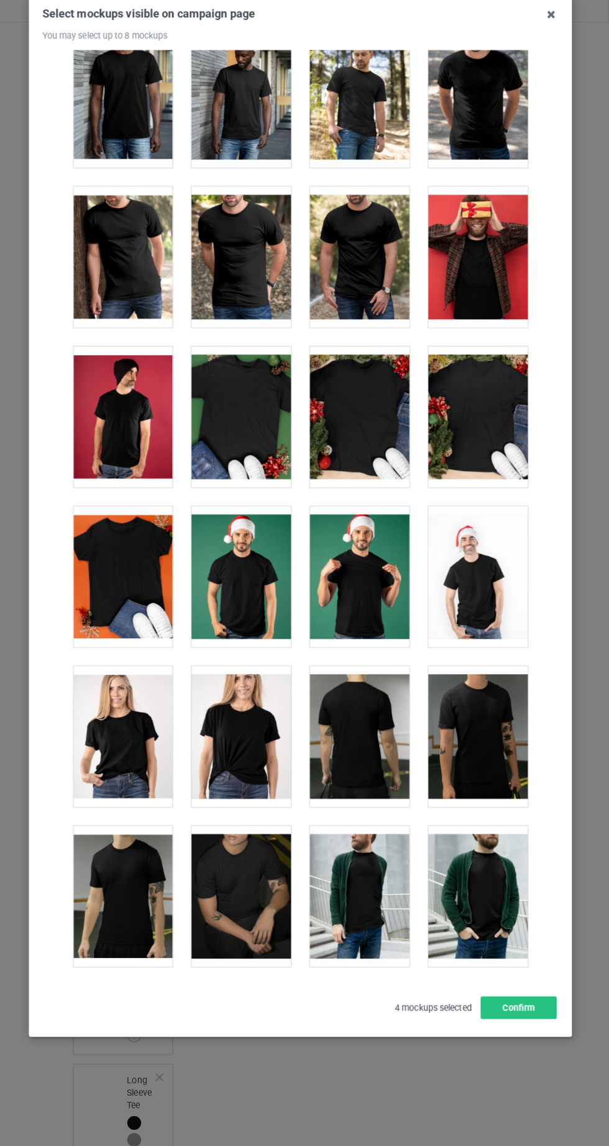
click at [237, 779] on div at bounding box center [246, 740] width 98 height 139
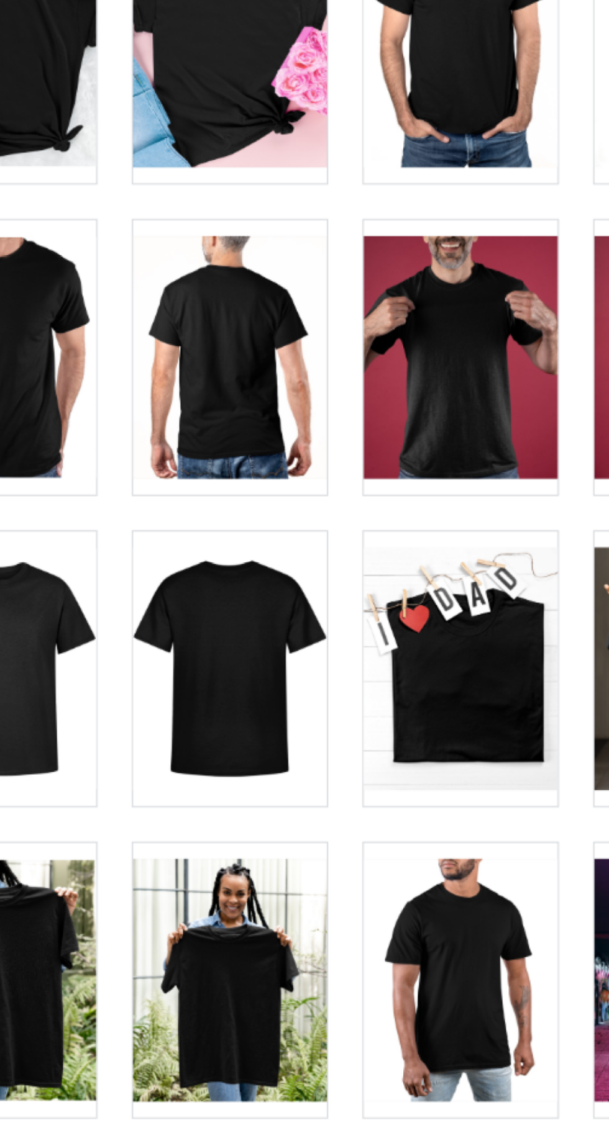
scroll to position [1, 0]
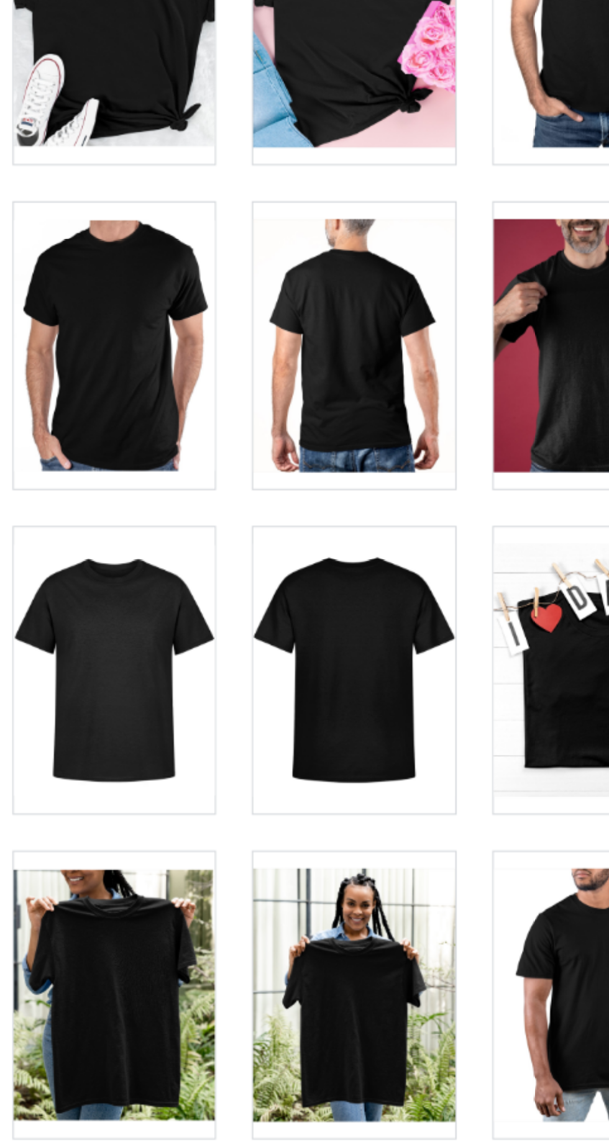
click at [129, 682] on div at bounding box center [129, 671] width 98 height 139
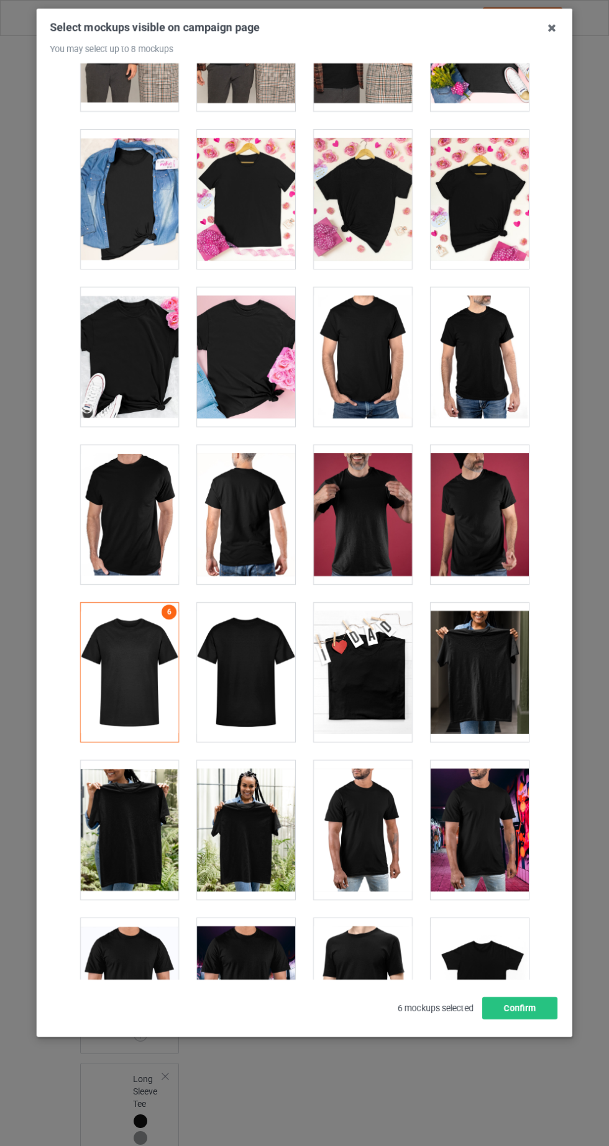
scroll to position [4992, 0]
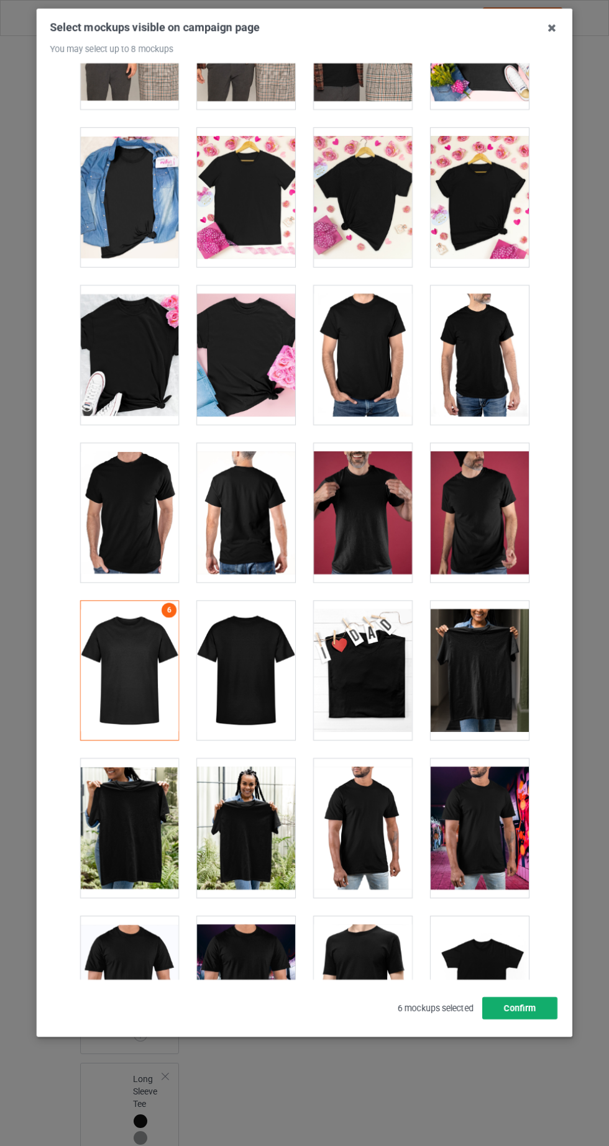
click at [553, 1020] on button "Confirm" at bounding box center [519, 1008] width 75 height 22
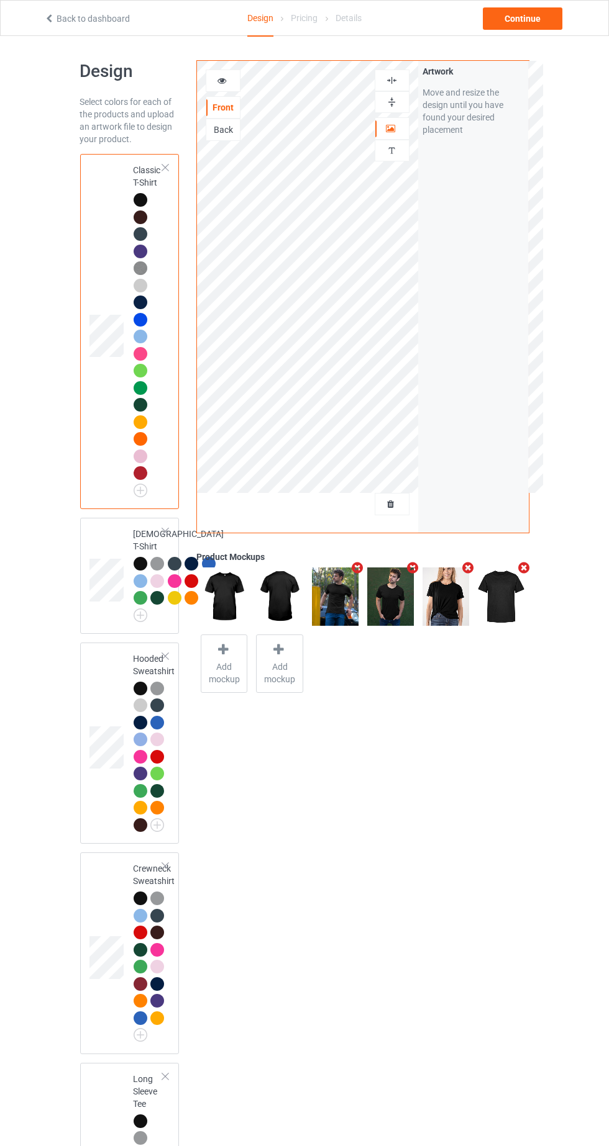
click at [109, 543] on td at bounding box center [107, 576] width 37 height 106
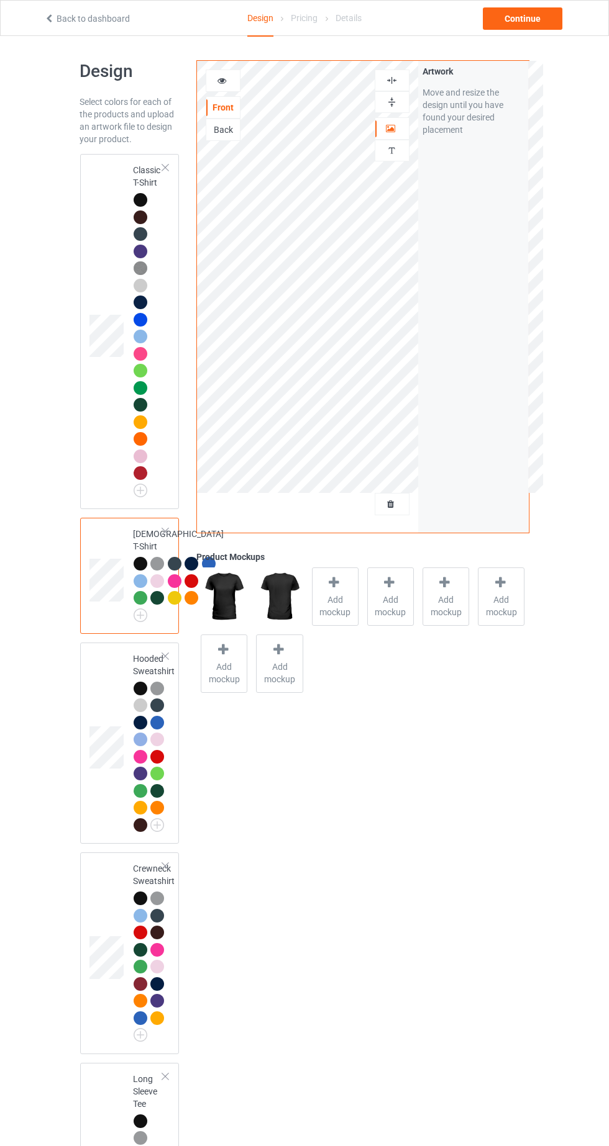
click at [324, 609] on span "Add mockup" at bounding box center [334, 606] width 45 height 25
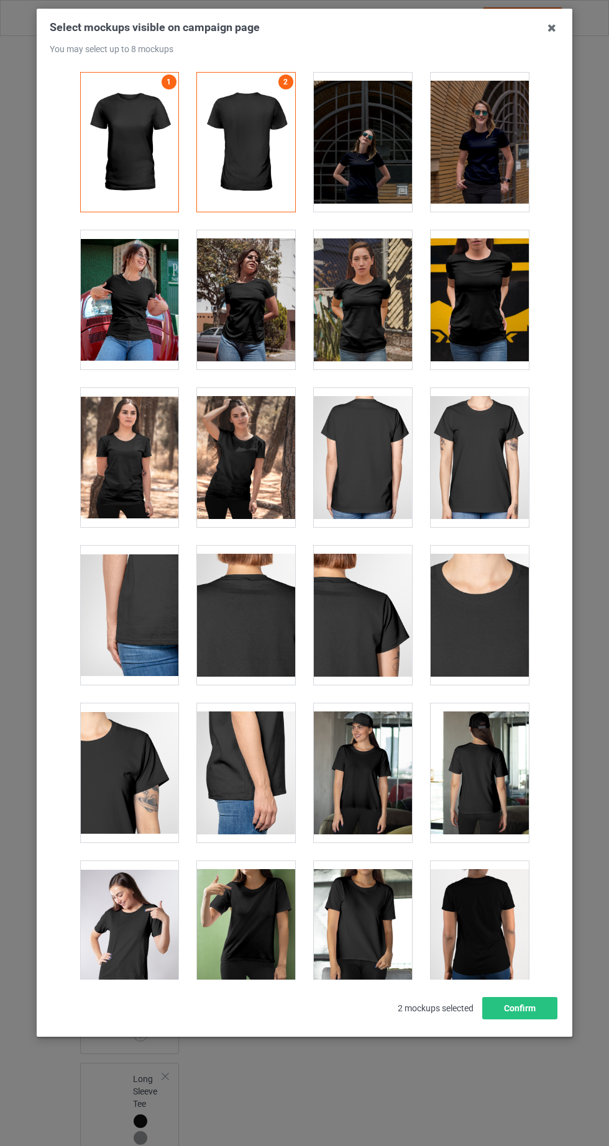
click at [113, 337] on div at bounding box center [129, 299] width 98 height 139
click at [495, 178] on div at bounding box center [479, 142] width 98 height 139
click at [550, 1020] on button "Confirm" at bounding box center [519, 1008] width 75 height 22
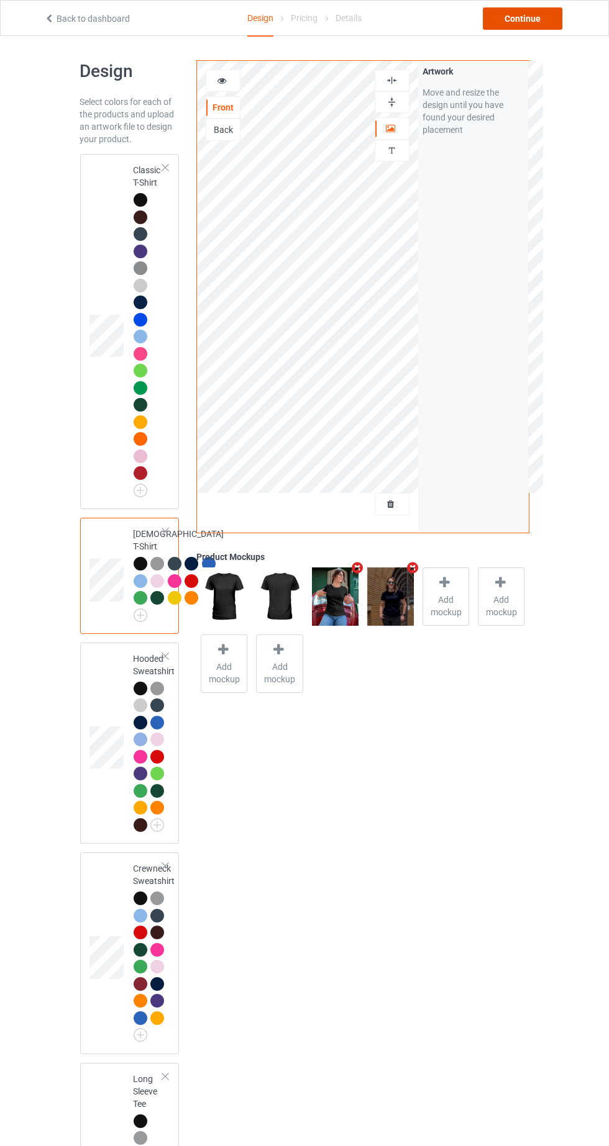
click at [517, 22] on div "Continue" at bounding box center [521, 18] width 79 height 22
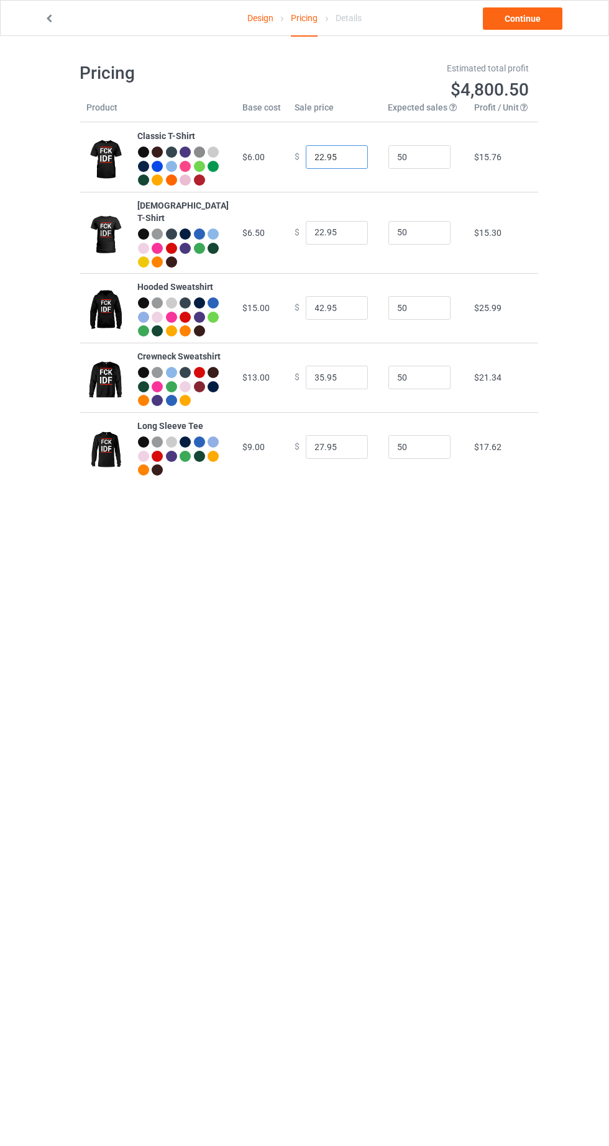
click at [311, 165] on input "22.95" at bounding box center [337, 157] width 62 height 24
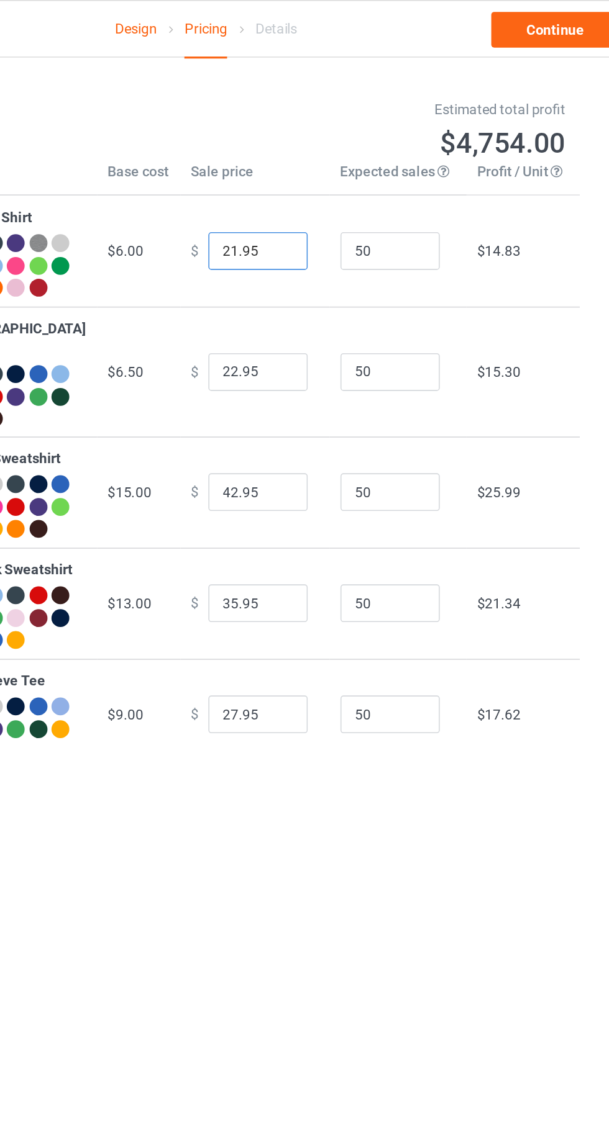
type input "21.95"
click at [313, 243] on input "22.95" at bounding box center [337, 233] width 62 height 24
type input "21.95"
click at [307, 316] on input "42.95" at bounding box center [337, 308] width 62 height 24
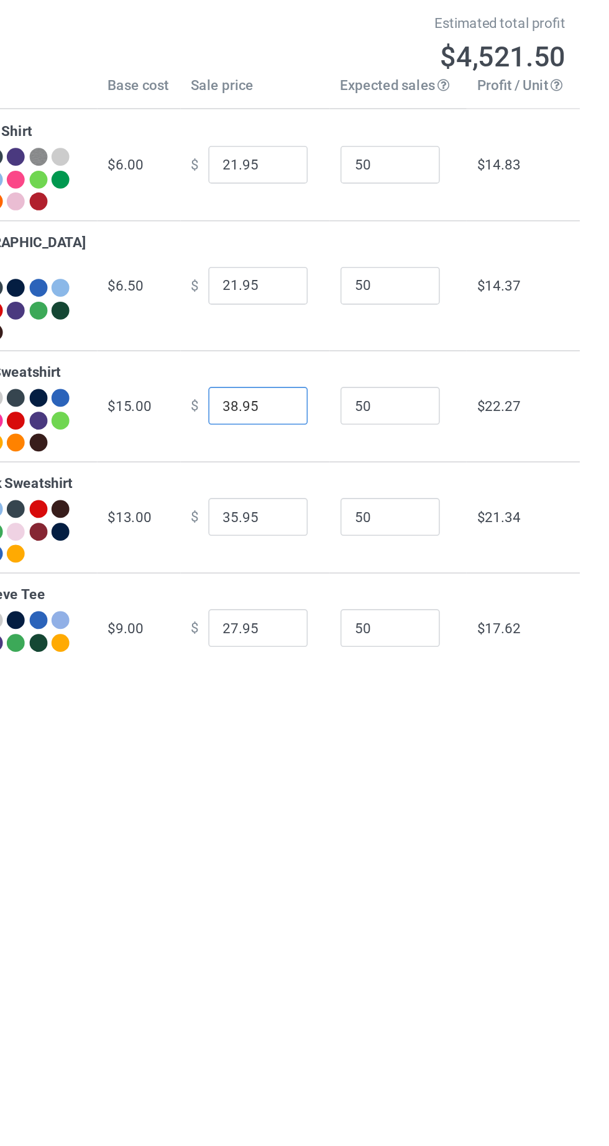
type input "38.95"
click at [306, 389] on input "35.95" at bounding box center [337, 378] width 62 height 24
type input "34.95"
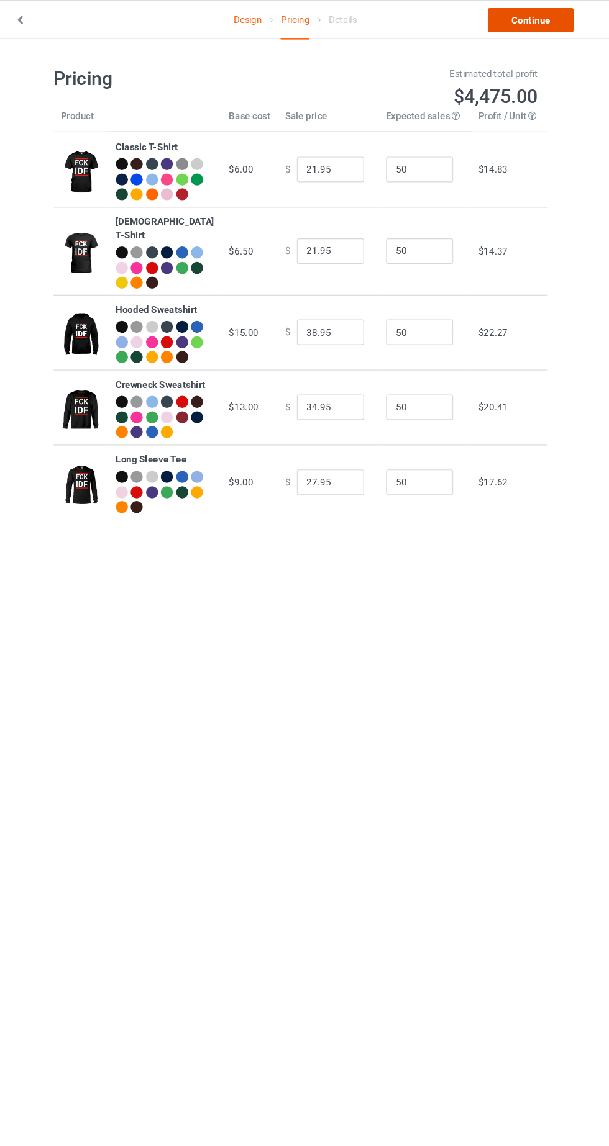
click at [518, 25] on link "Continue" at bounding box center [521, 18] width 79 height 22
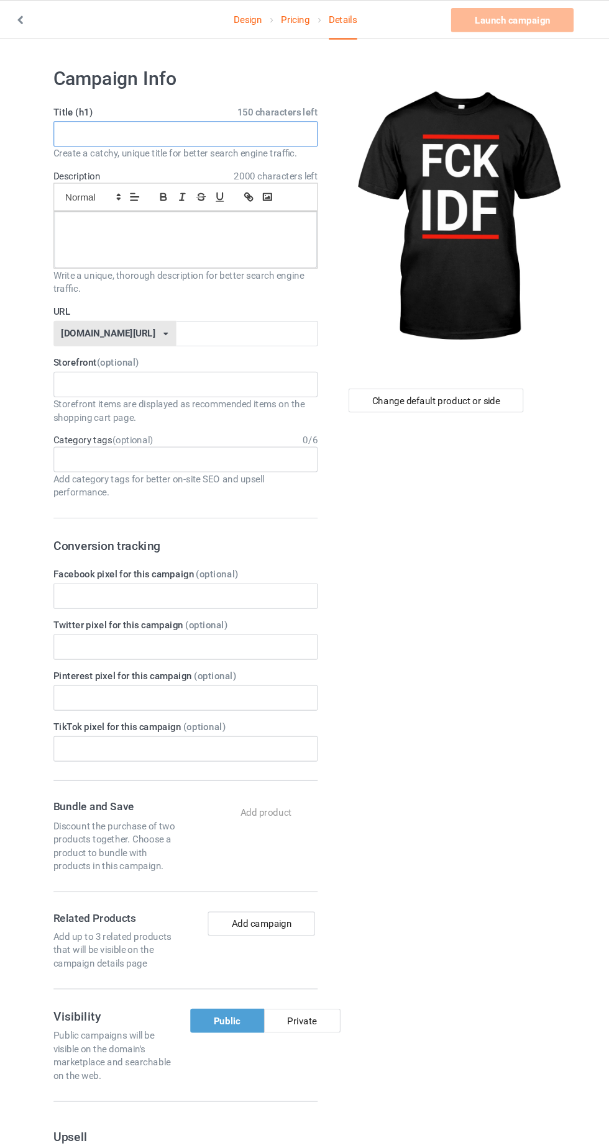
click at [155, 124] on input "text" at bounding box center [202, 124] width 245 height 24
click at [138, 230] on div at bounding box center [202, 222] width 243 height 52
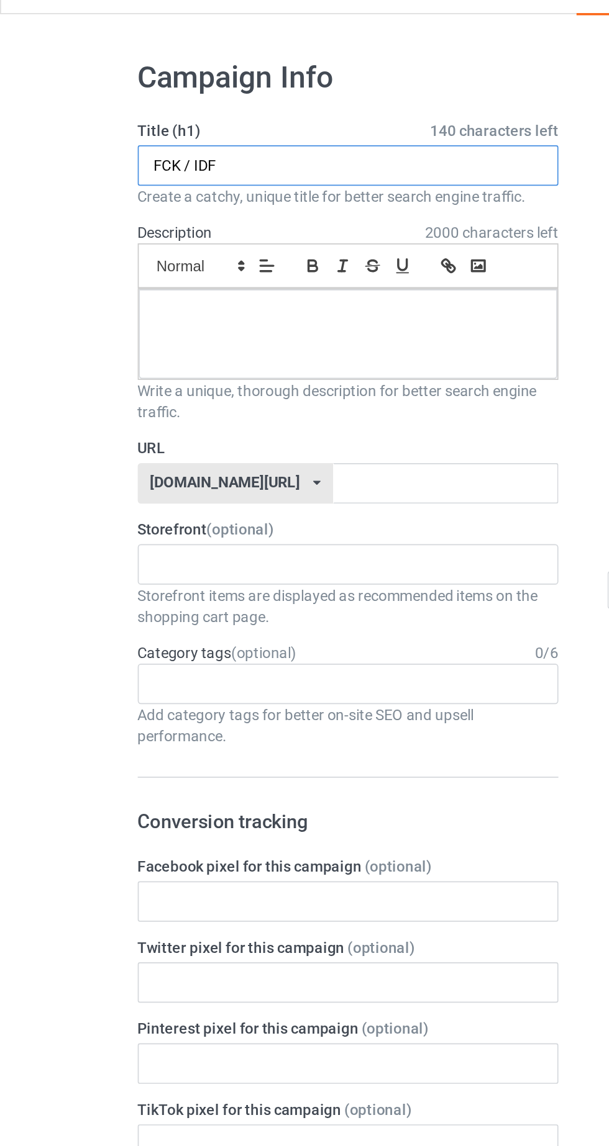
click at [138, 125] on input "FCK / IDF" at bounding box center [202, 124] width 245 height 24
type input "FCK / IDF shirt"
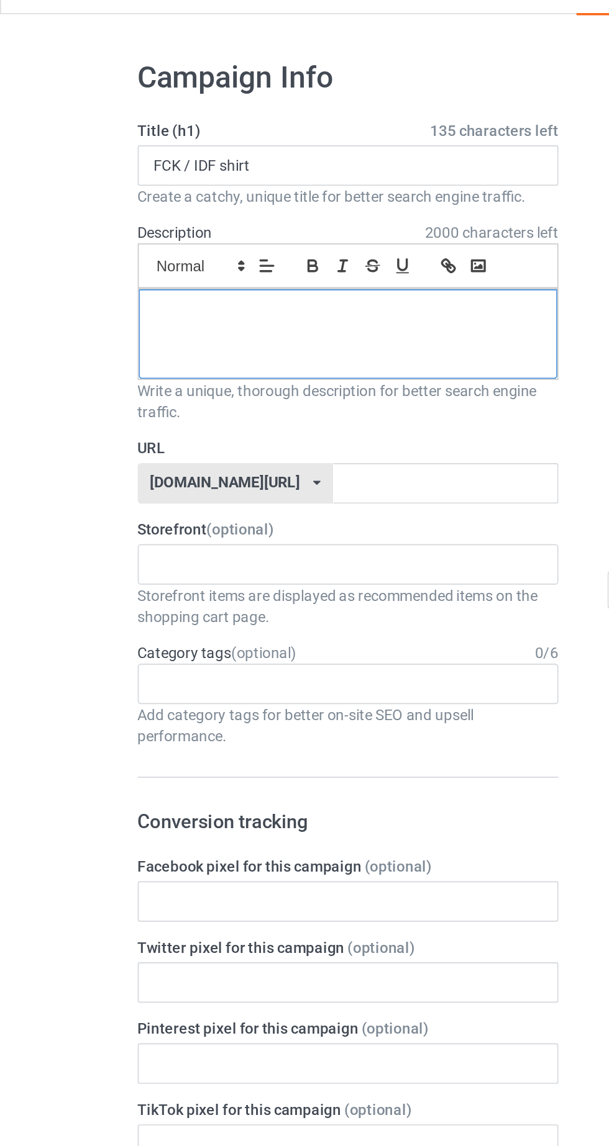
click at [125, 231] on div at bounding box center [202, 222] width 243 height 52
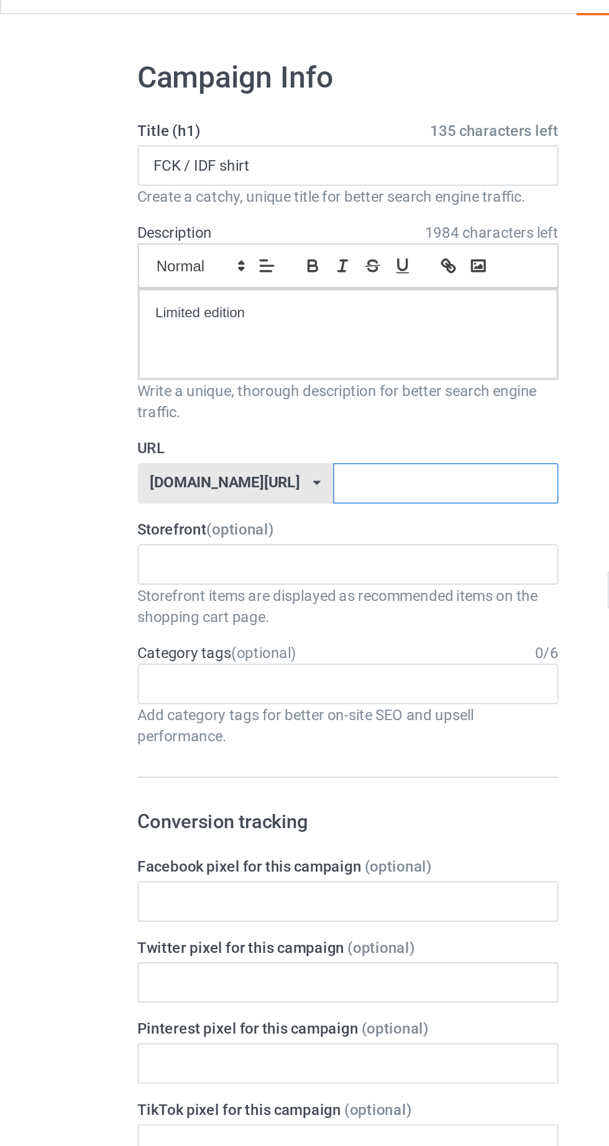
click at [255, 307] on input "text" at bounding box center [259, 309] width 131 height 24
type input "Sjgsjalahavva"
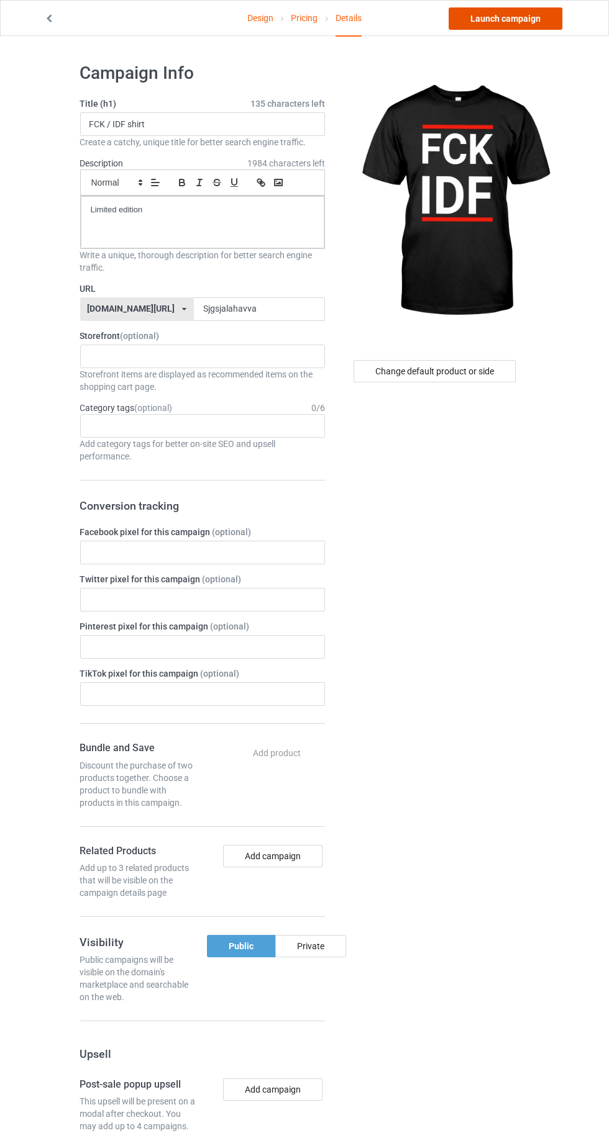
click at [536, 26] on link "Launch campaign" at bounding box center [505, 18] width 114 height 22
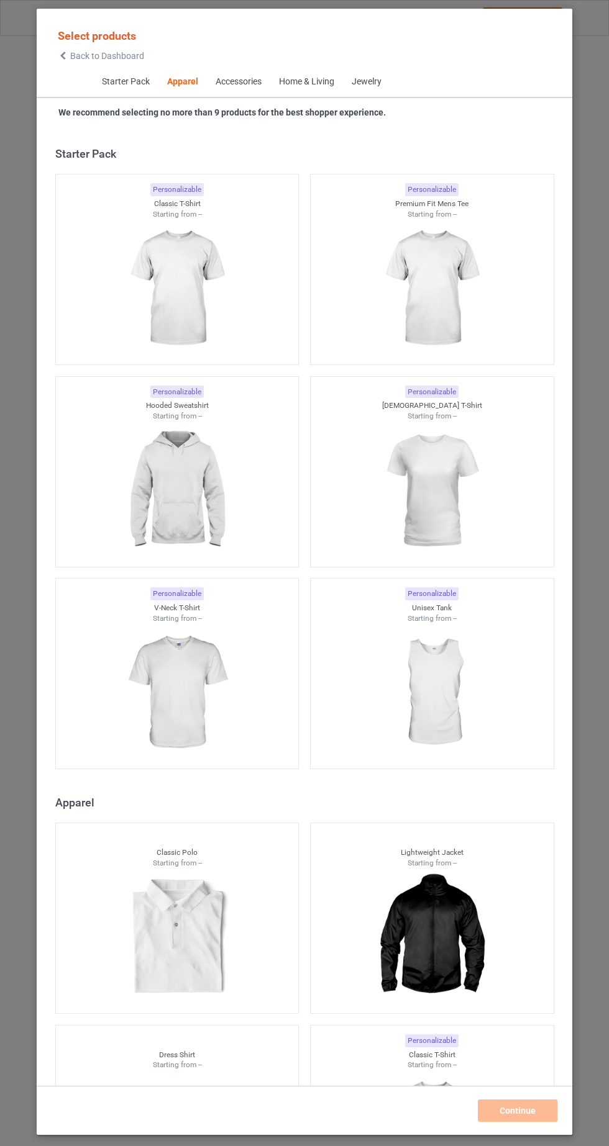
scroll to position [664, 0]
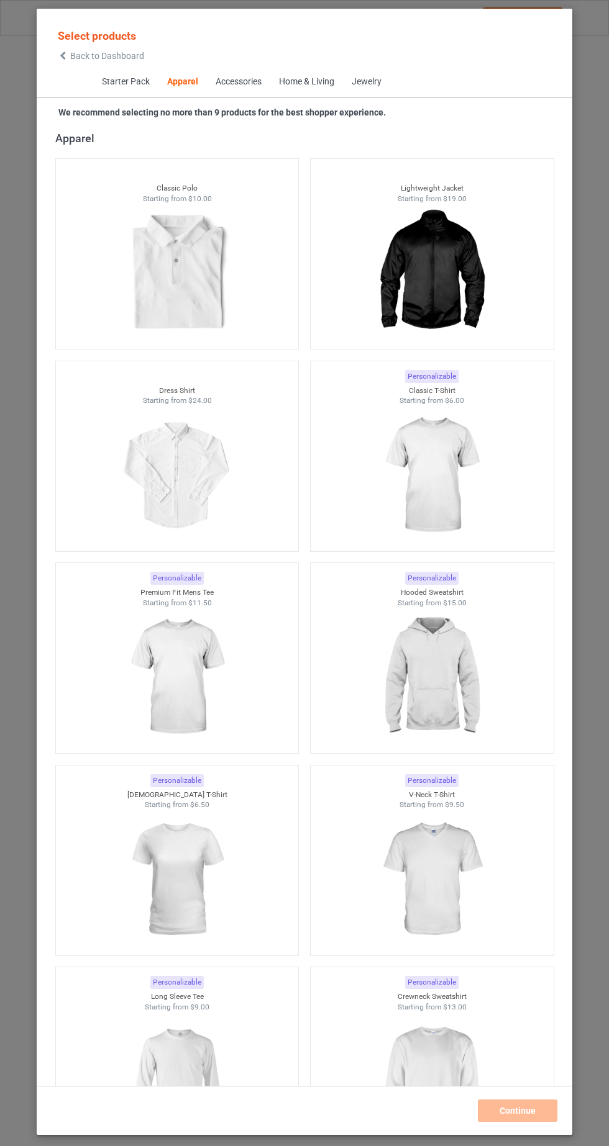
click at [62, 55] on icon at bounding box center [63, 56] width 11 height 9
